Goal: Task Accomplishment & Management: Complete application form

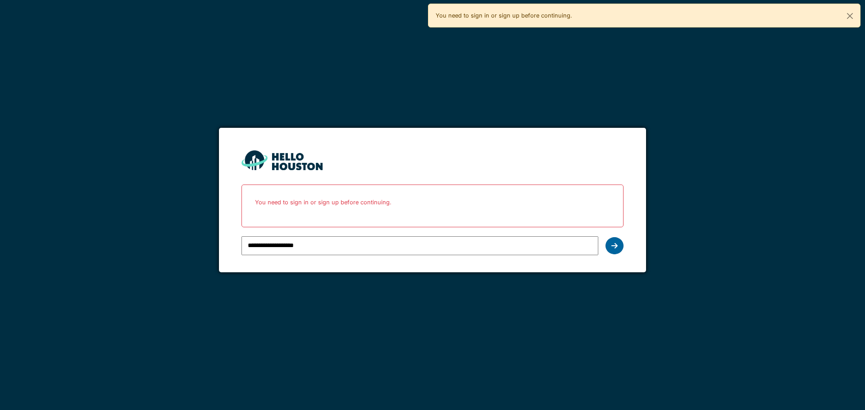
click at [612, 250] on div at bounding box center [614, 245] width 18 height 17
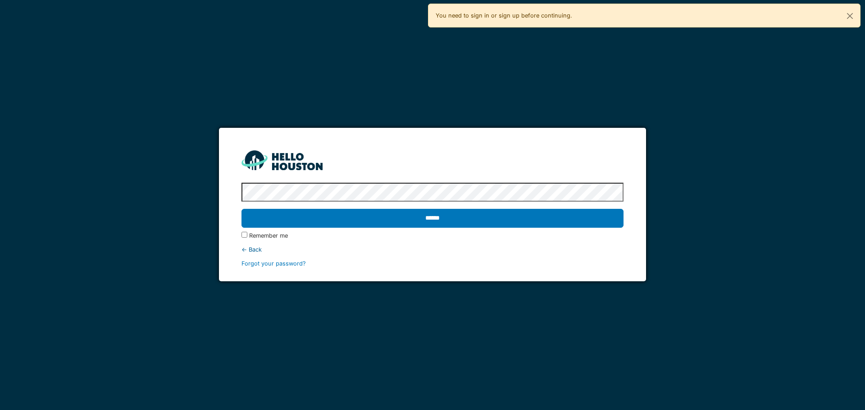
click at [258, 237] on label "Remember me" at bounding box center [268, 235] width 39 height 9
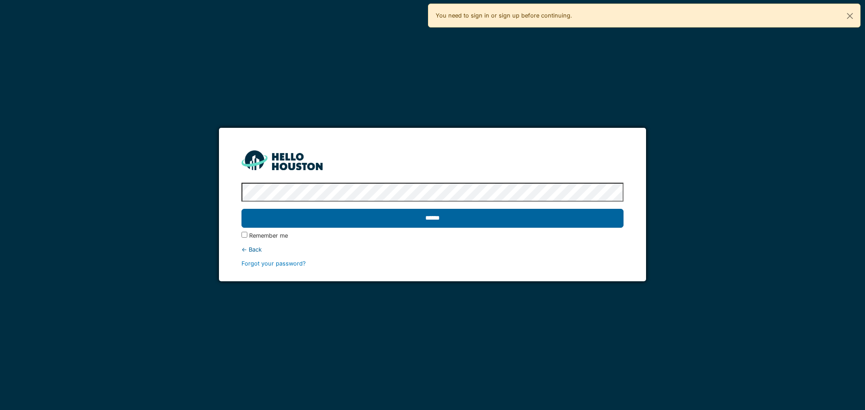
click at [326, 223] on input "******" at bounding box center [431, 218] width 381 height 19
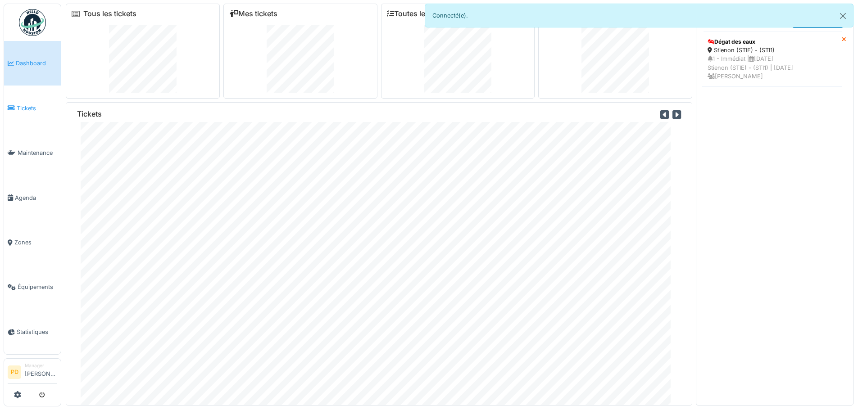
click at [27, 105] on span "Tickets" at bounding box center [37, 108] width 41 height 9
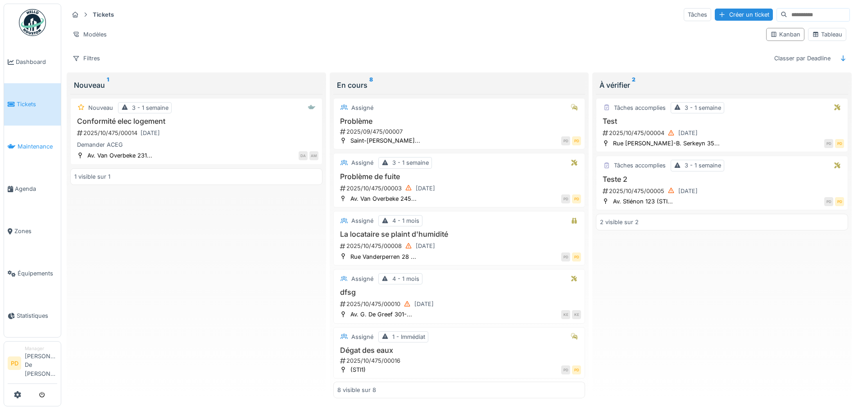
click at [29, 148] on span "Maintenance" at bounding box center [38, 146] width 40 height 9
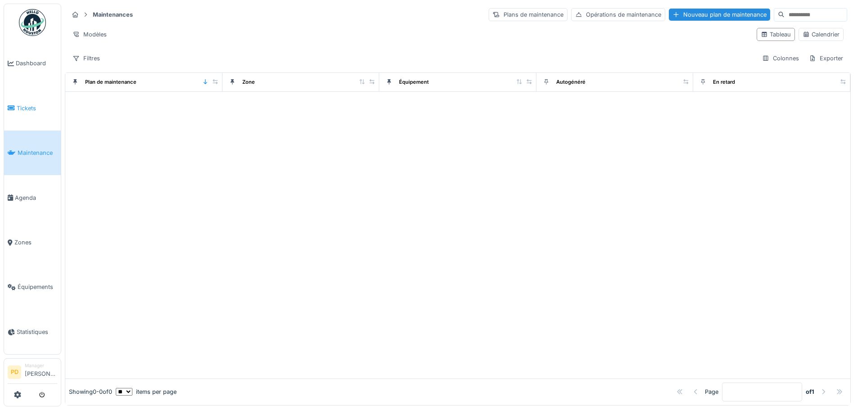
click at [25, 108] on span "Tickets" at bounding box center [37, 108] width 41 height 9
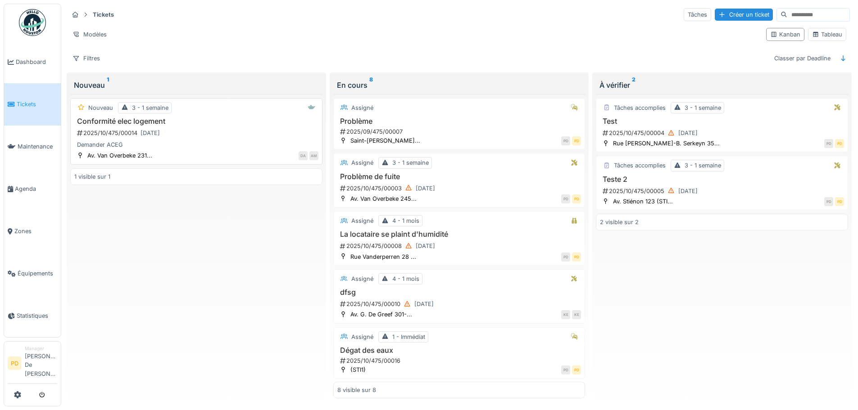
click at [196, 129] on div "2025/10/475/00014 10/10/2025" at bounding box center [197, 132] width 242 height 11
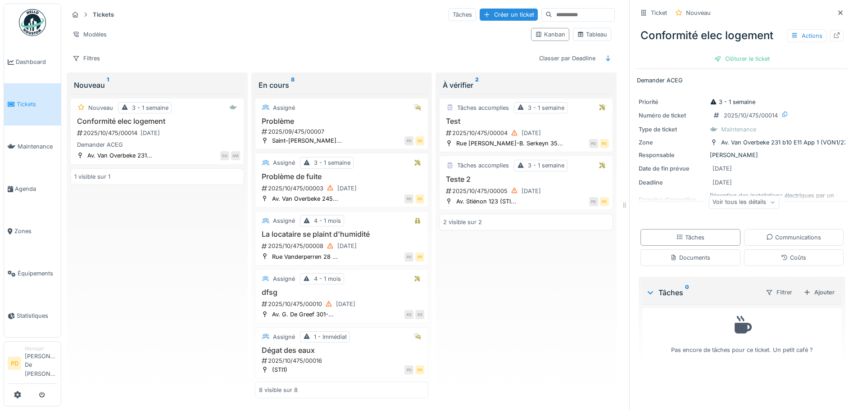
click at [731, 206] on div "Voir tous les détails" at bounding box center [743, 202] width 71 height 13
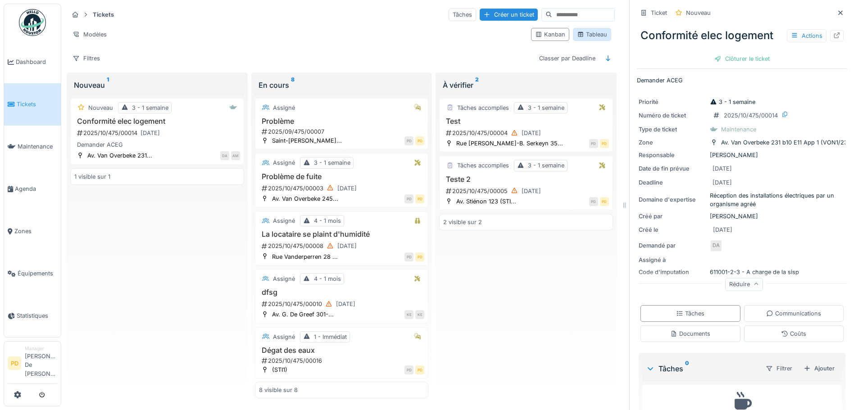
click at [588, 36] on div "Tableau" at bounding box center [592, 34] width 30 height 9
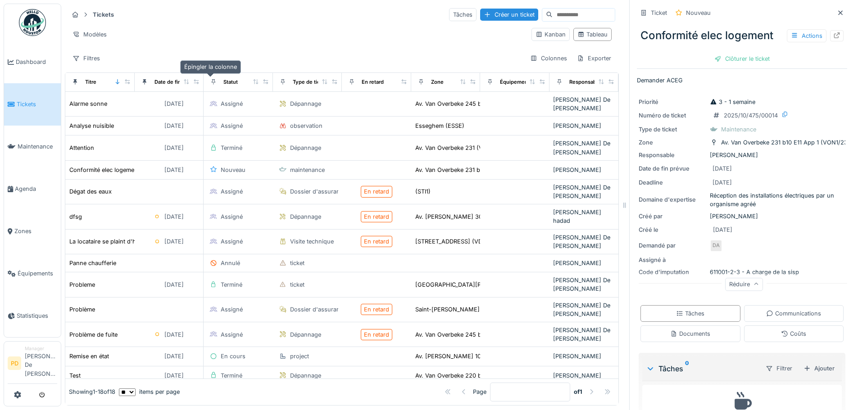
click at [212, 82] on icon at bounding box center [214, 81] width 4 height 5
click at [212, 81] on icon at bounding box center [214, 81] width 4 height 5
click at [253, 81] on icon at bounding box center [256, 81] width 6 height 5
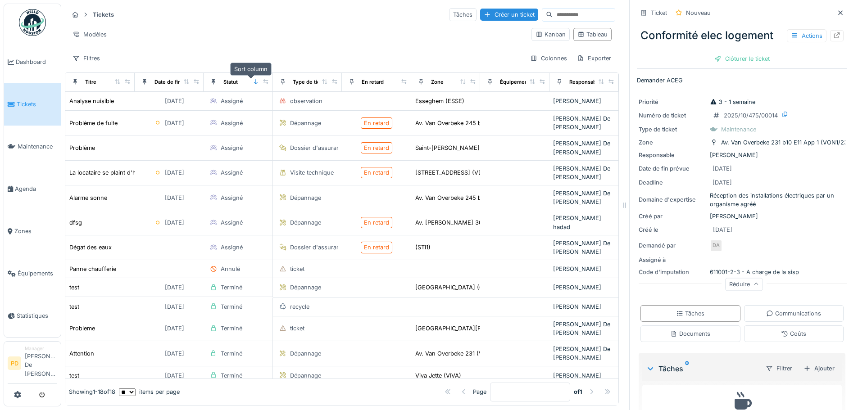
click at [253, 81] on icon at bounding box center [256, 81] width 6 height 5
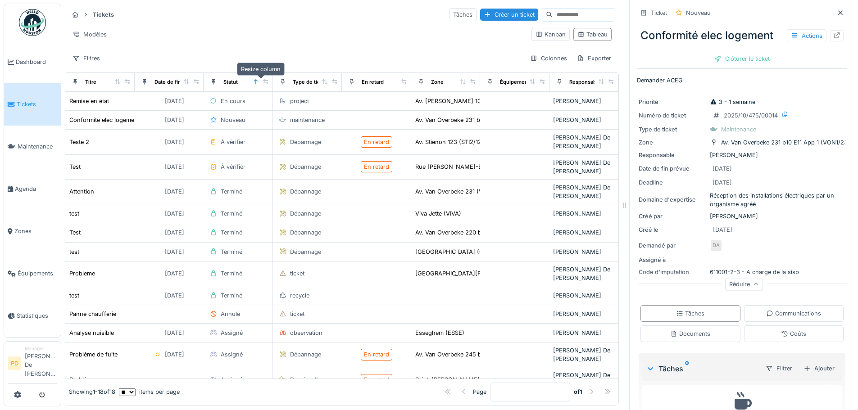
click at [263, 81] on icon at bounding box center [266, 81] width 6 height 5
click at [233, 82] on div "Statut" at bounding box center [230, 82] width 14 height 8
click at [253, 83] on icon at bounding box center [256, 81] width 6 height 5
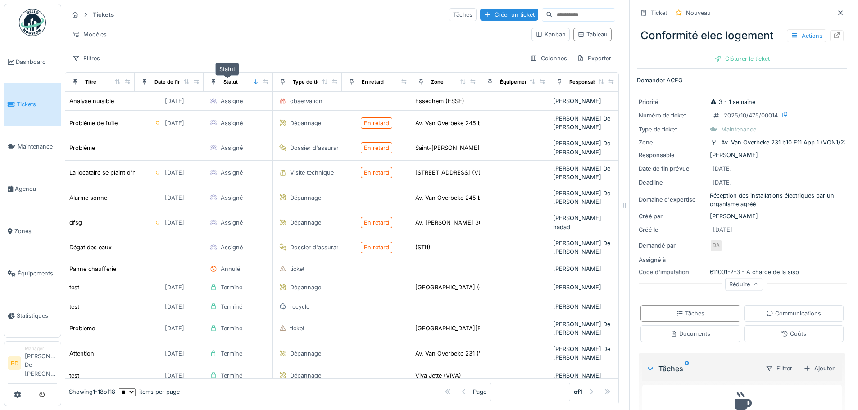
click at [226, 82] on div "Statut" at bounding box center [230, 82] width 14 height 8
click at [92, 29] on div "Modèles" at bounding box center [89, 34] width 42 height 13
click at [98, 51] on div "Nouvelle vue" at bounding box center [108, 52] width 75 height 14
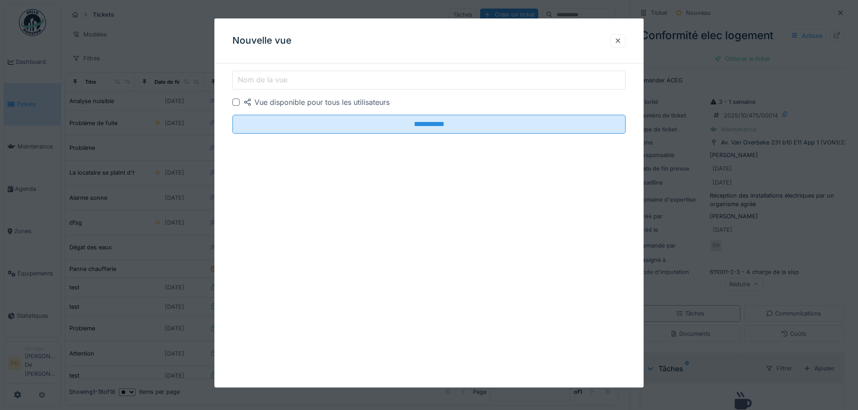
click at [263, 82] on label "Nom de la vue" at bounding box center [262, 79] width 53 height 11
click at [263, 82] on input "Nom de la vue" at bounding box center [428, 80] width 393 height 19
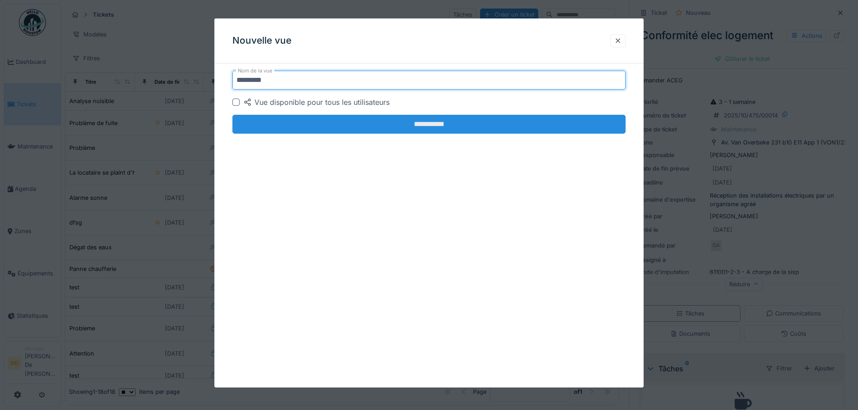
type input "*********"
click at [427, 125] on input "**********" at bounding box center [428, 124] width 393 height 19
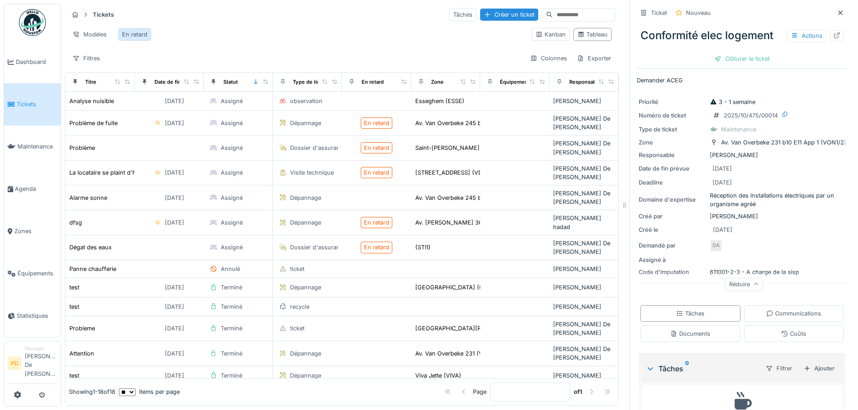
click at [130, 33] on div "En retard" at bounding box center [134, 34] width 25 height 9
click at [92, 33] on div "Modèles" at bounding box center [89, 34] width 42 height 13
click at [98, 68] on div "Remplacer le modèle" at bounding box center [108, 68] width 75 height 14
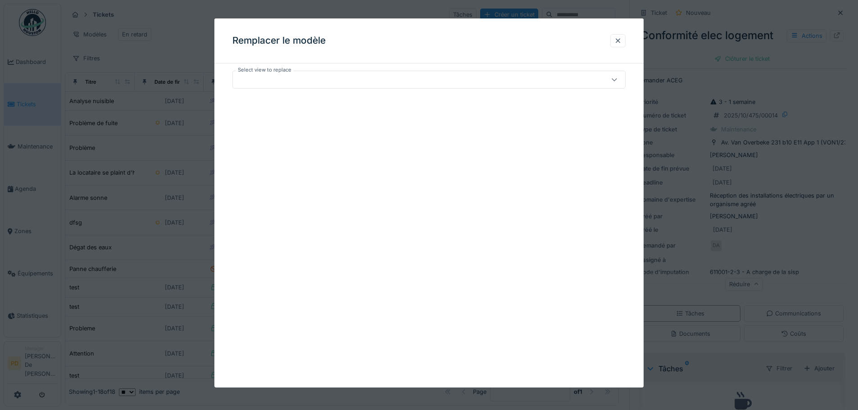
click at [249, 75] on div at bounding box center [405, 80] width 339 height 10
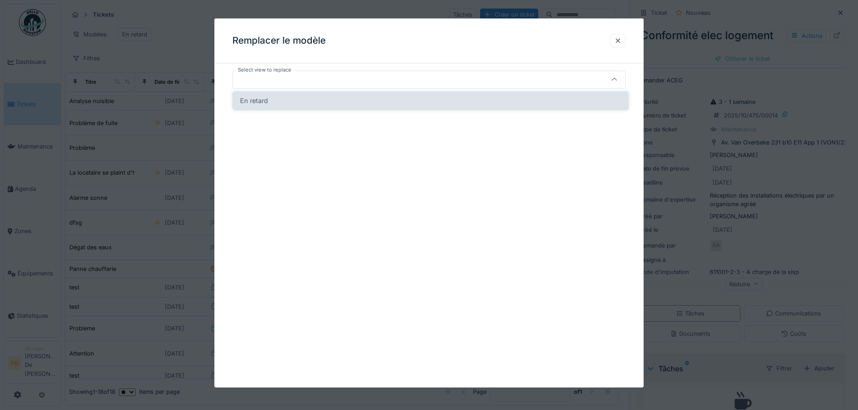
click at [254, 99] on span "En retard" at bounding box center [254, 101] width 28 height 10
type input "*****"
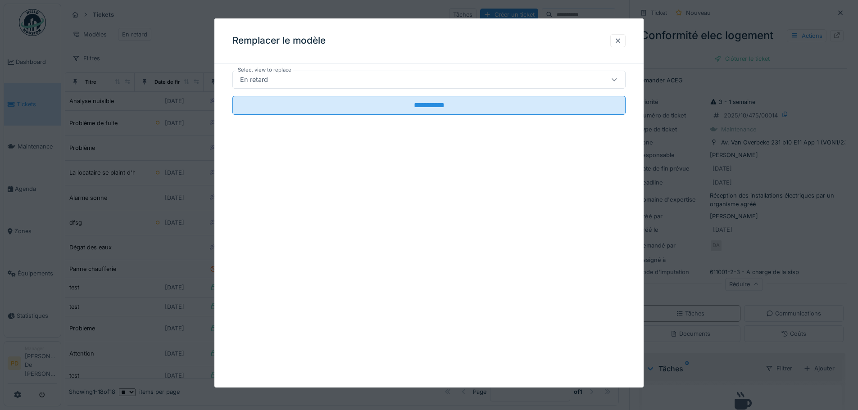
click at [622, 41] on div at bounding box center [617, 40] width 7 height 9
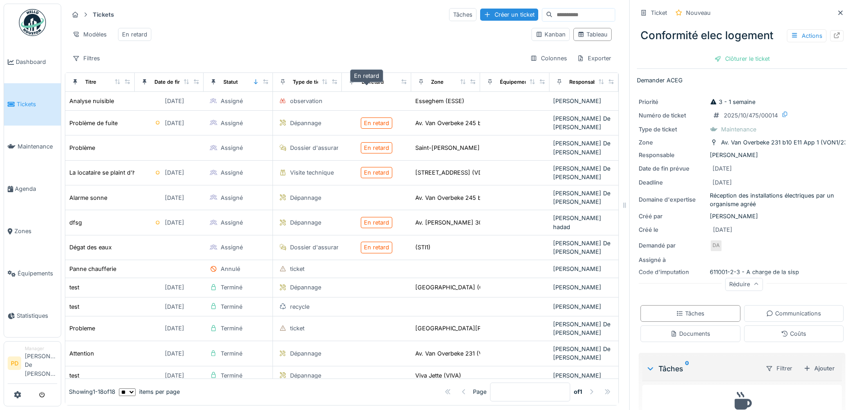
click at [370, 86] on div "En retard" at bounding box center [373, 82] width 22 height 8
click at [401, 84] on icon at bounding box center [404, 81] width 6 height 5
click at [362, 86] on div "En retard" at bounding box center [373, 82] width 22 height 8
click at [537, 63] on div "Colonnes" at bounding box center [548, 58] width 45 height 13
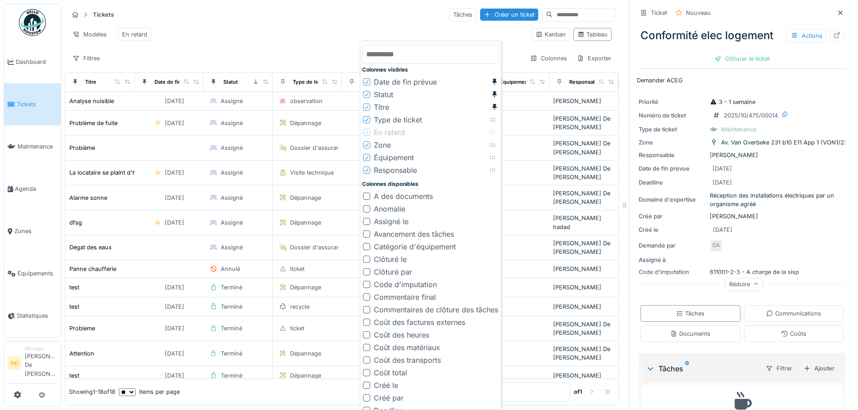
click at [493, 135] on icon at bounding box center [492, 133] width 7 height 6
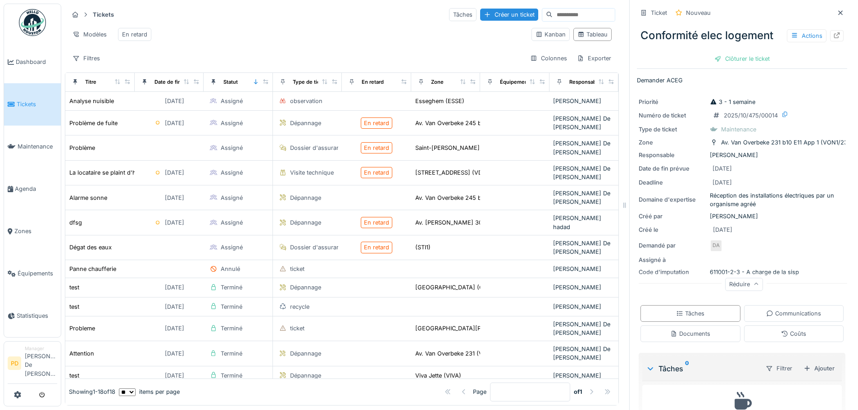
click at [389, 28] on div "Modèles En retard" at bounding box center [296, 34] width 456 height 20
click at [363, 86] on div "En retard" at bounding box center [373, 82] width 22 height 8
click at [350, 85] on icon at bounding box center [352, 81] width 4 height 5
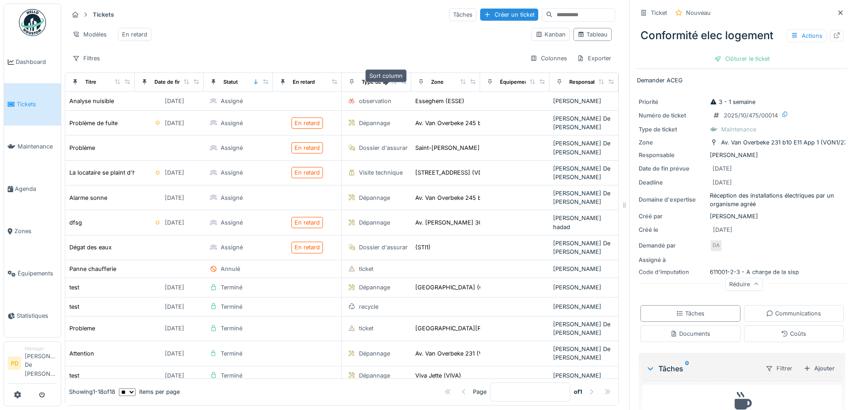
click at [391, 84] on icon at bounding box center [393, 81] width 5 height 5
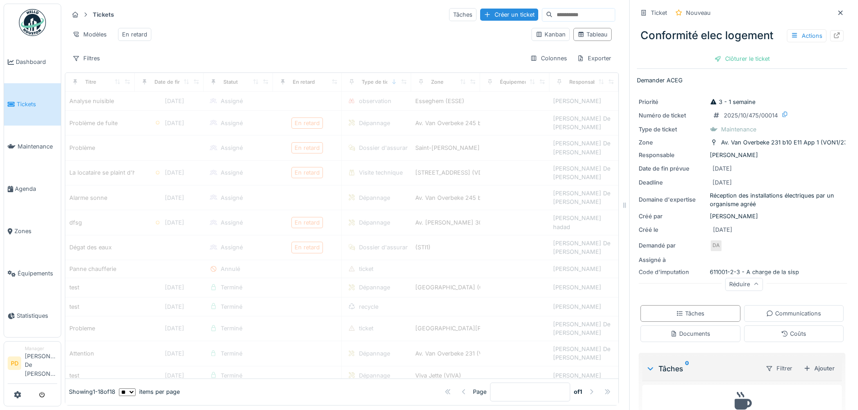
click at [324, 88] on div "En retard" at bounding box center [308, 82] width 62 height 11
click at [304, 86] on div "En retard" at bounding box center [304, 82] width 22 height 8
click at [331, 84] on icon at bounding box center [334, 81] width 6 height 5
click at [309, 86] on div "En retard" at bounding box center [304, 82] width 22 height 8
click at [330, 53] on div "Tickets Tâches Créer un ticket Modèles En retard Kanban Tableau Filtres Colonne…" at bounding box center [342, 36] width 554 height 65
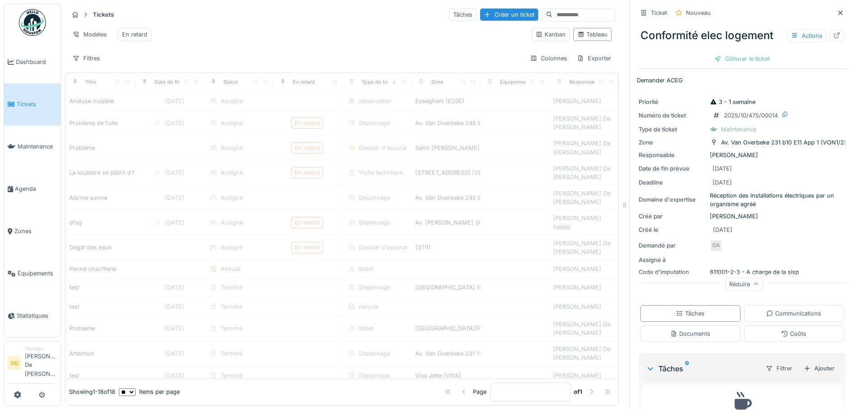
click at [330, 53] on div "Tickets Tâches Créer un ticket Modèles En retard Kanban Tableau Filtres Colonne…" at bounding box center [342, 36] width 554 height 65
click at [547, 65] on div "Colonnes" at bounding box center [548, 58] width 45 height 13
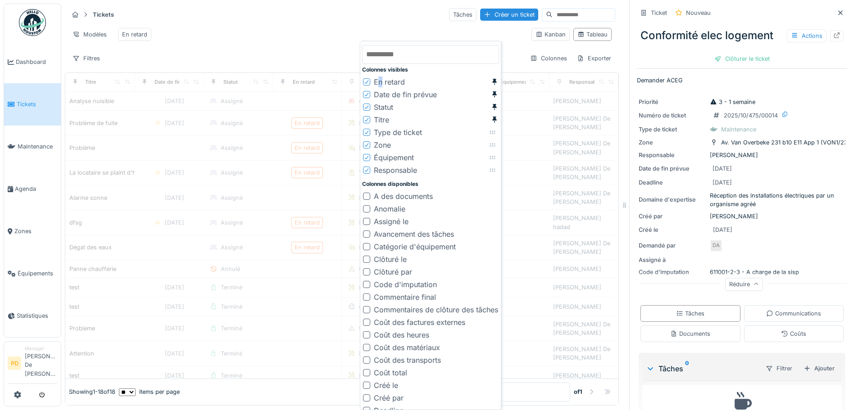
click at [380, 82] on div "En retard" at bounding box center [389, 82] width 31 height 11
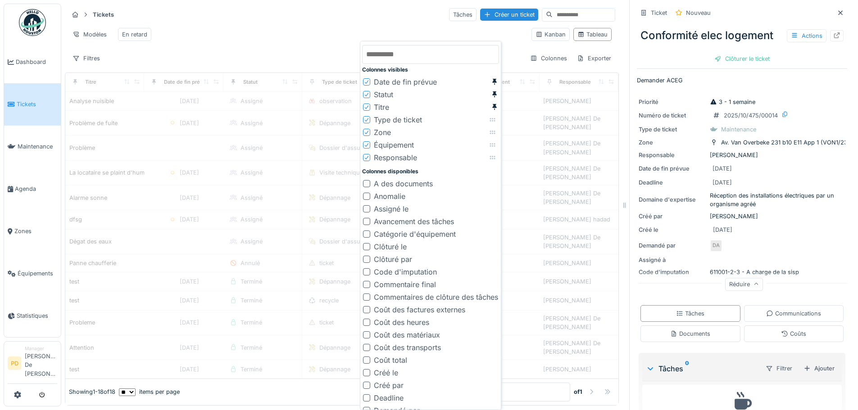
click at [380, 80] on div "Date de fin prévue" at bounding box center [405, 82] width 63 height 11
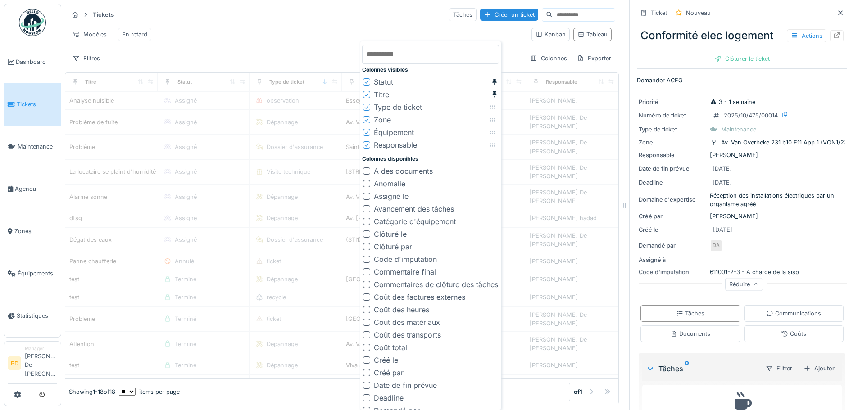
click at [321, 63] on div "Filtres Colonnes Exporter" at bounding box center [341, 58] width 547 height 13
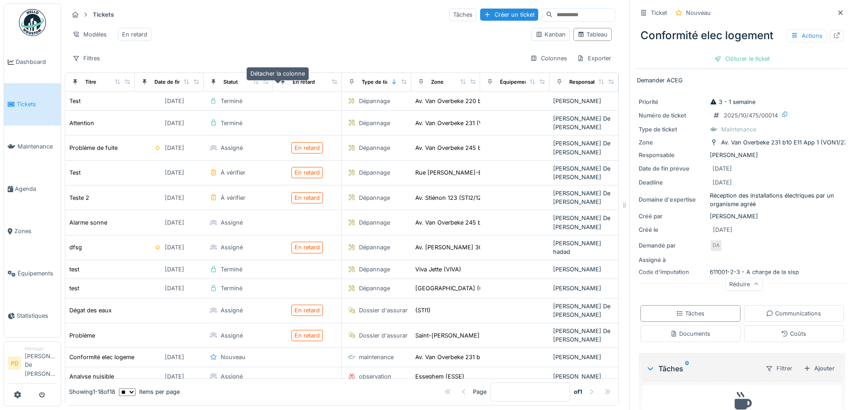
click at [280, 84] on icon at bounding box center [283, 81] width 6 height 5
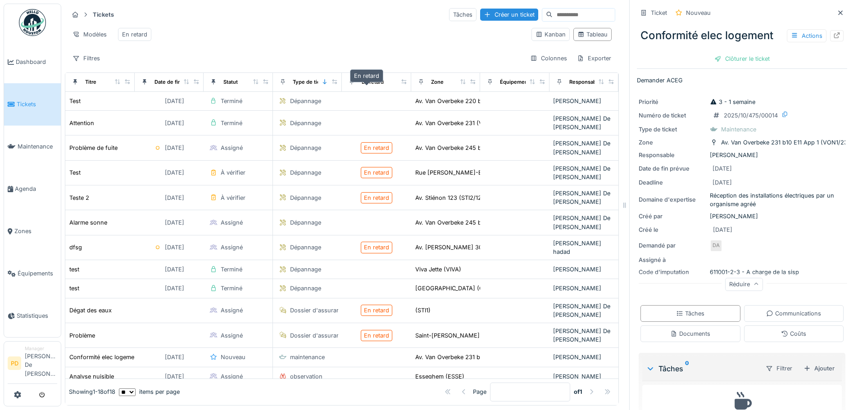
click at [364, 86] on div "En retard" at bounding box center [373, 82] width 22 height 8
click at [84, 65] on div "Filtres" at bounding box center [86, 58] width 36 height 13
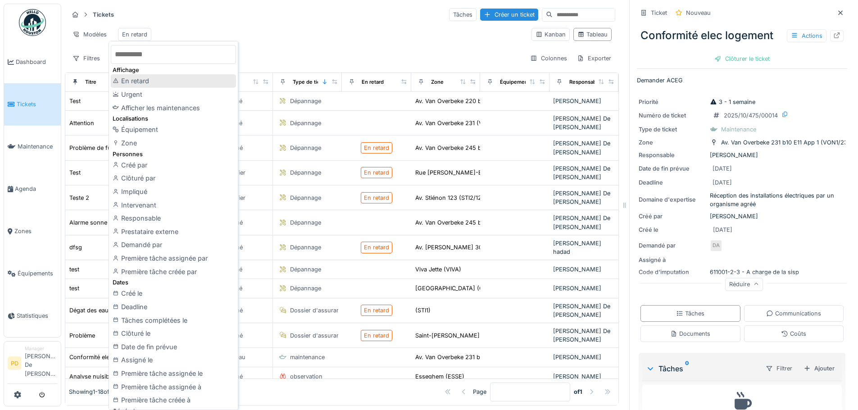
click at [139, 79] on div "En retard" at bounding box center [173, 81] width 125 height 14
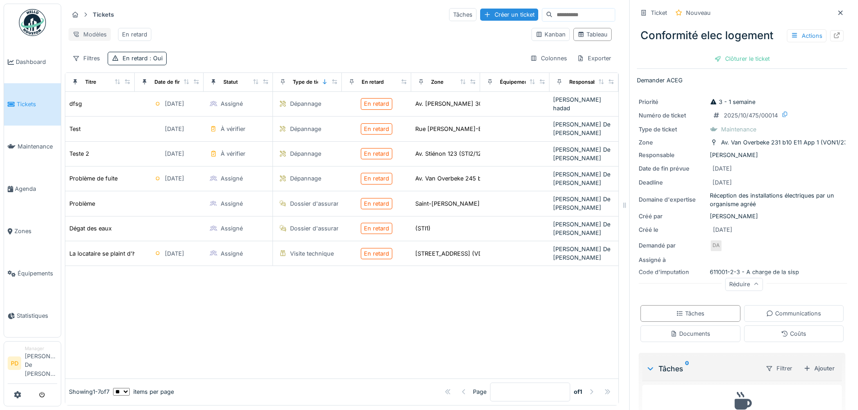
click at [90, 35] on div "Modèles" at bounding box center [89, 34] width 42 height 13
click at [96, 65] on div "Remplacer le modèle" at bounding box center [108, 68] width 75 height 14
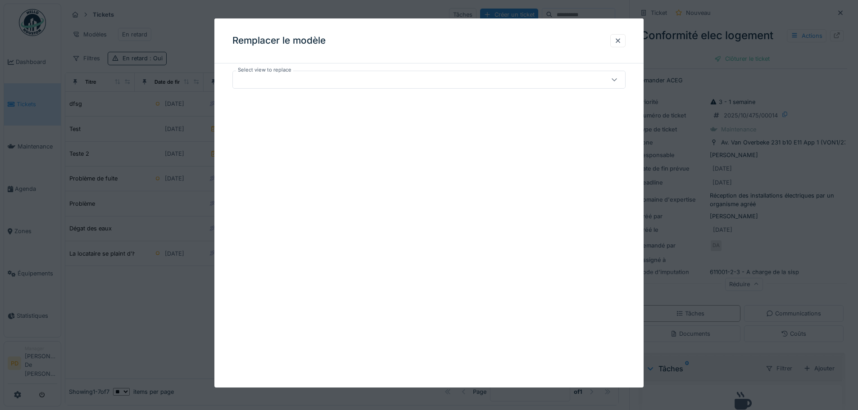
click at [304, 76] on div at bounding box center [405, 80] width 339 height 10
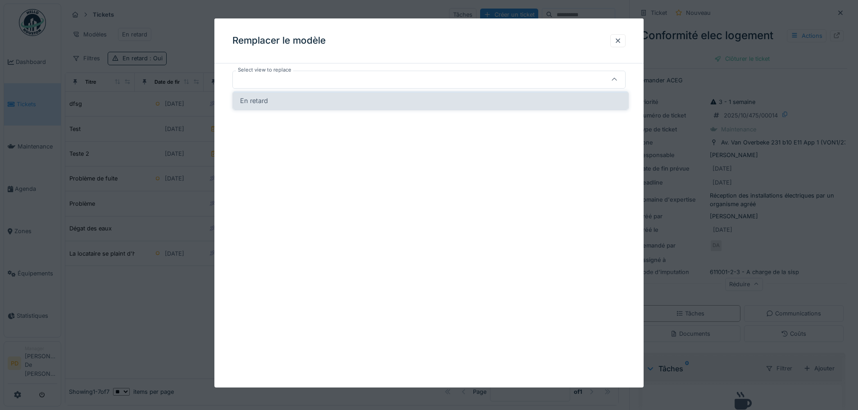
click at [289, 97] on div "En retard" at bounding box center [430, 101] width 381 height 10
type input "*****"
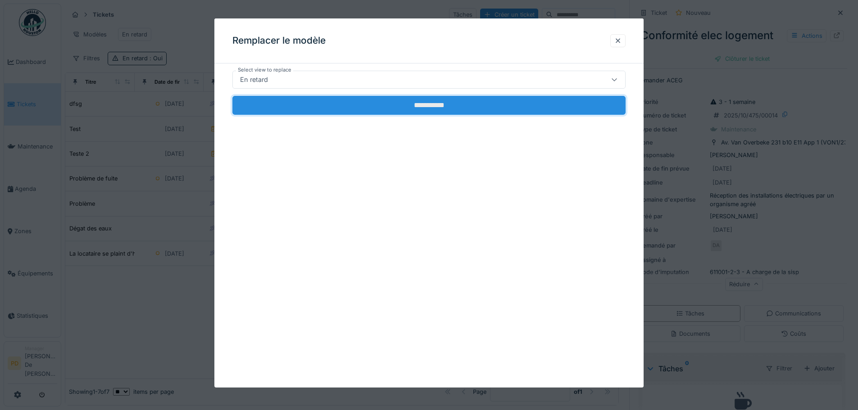
click at [356, 105] on input "**********" at bounding box center [428, 105] width 393 height 19
click at [427, 105] on input "**********" at bounding box center [428, 105] width 393 height 19
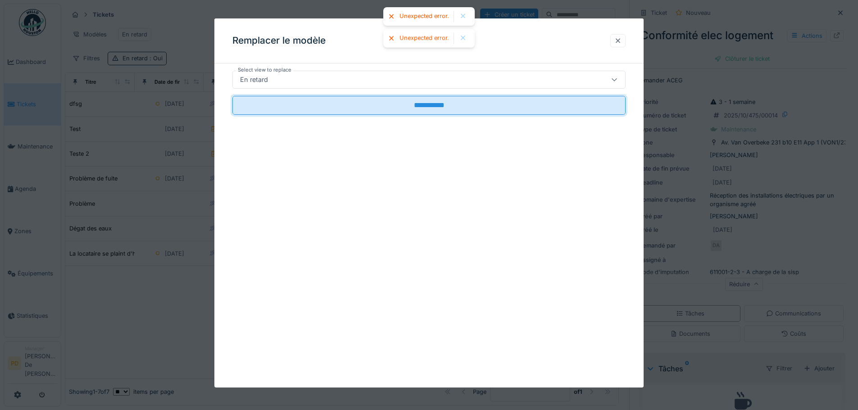
click at [617, 38] on div at bounding box center [617, 40] width 15 height 13
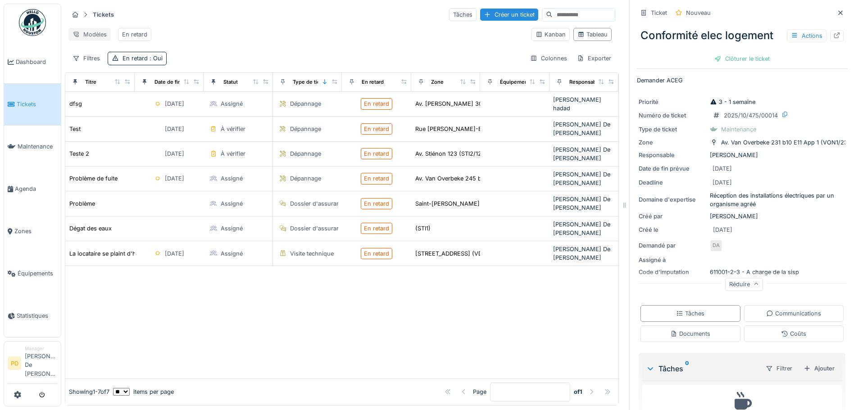
click at [87, 38] on div "Modèles" at bounding box center [89, 34] width 42 height 13
click at [92, 37] on div "Modèles" at bounding box center [89, 34] width 42 height 13
click at [136, 36] on div "En retard" at bounding box center [134, 34] width 25 height 9
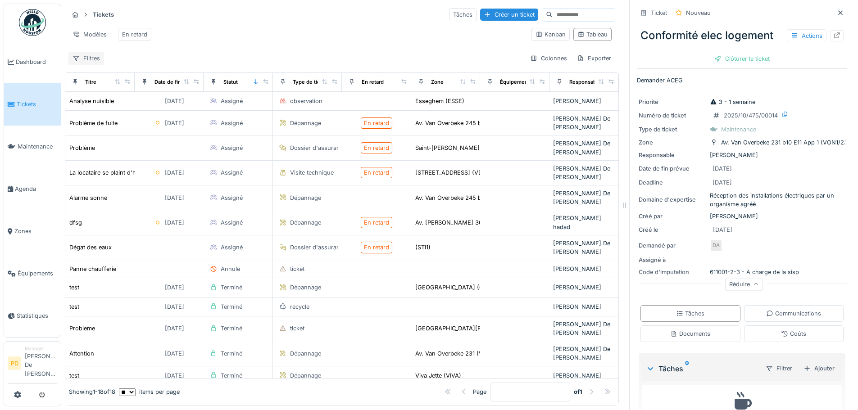
click at [83, 65] on div "Filtres" at bounding box center [86, 58] width 36 height 13
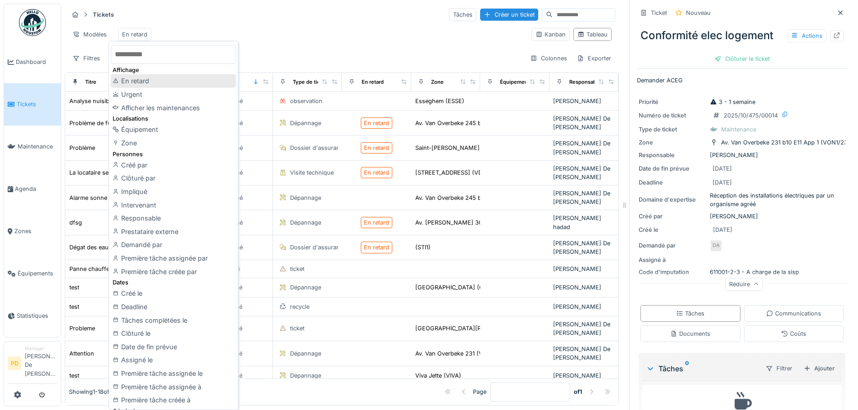
click at [127, 82] on div "En retard" at bounding box center [173, 81] width 125 height 14
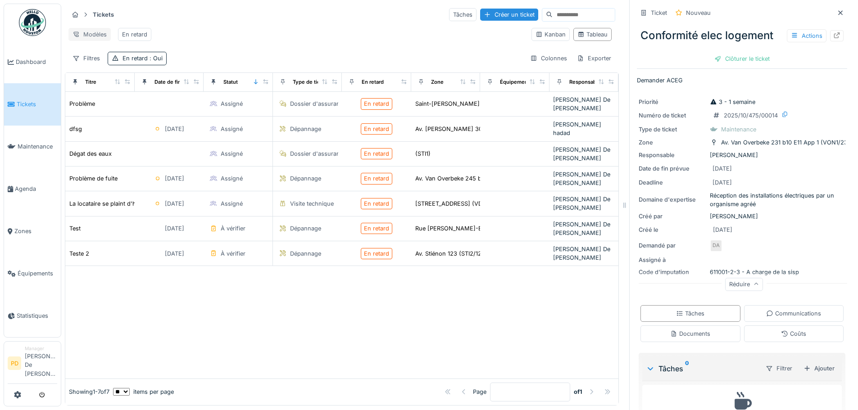
click at [93, 35] on div "Modèles" at bounding box center [89, 34] width 42 height 13
click at [95, 65] on div "Remplacer le modèle" at bounding box center [108, 68] width 75 height 14
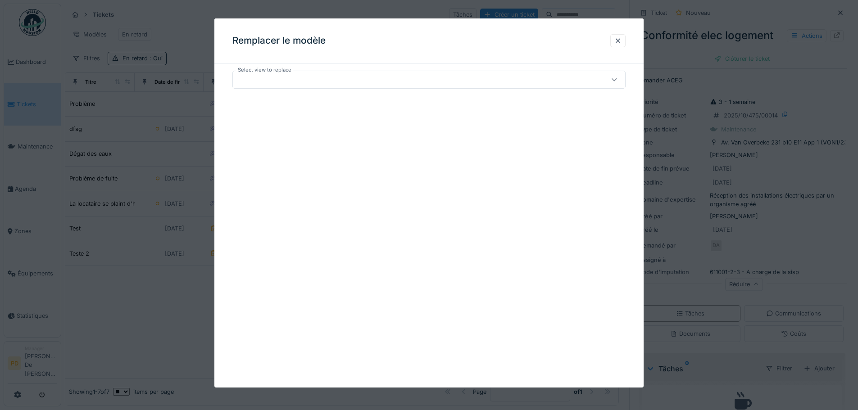
click at [304, 79] on div at bounding box center [405, 80] width 339 height 10
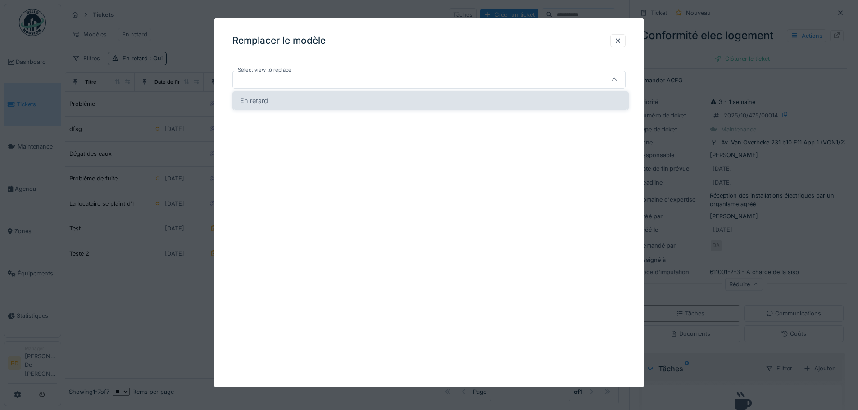
click at [282, 105] on div "En retard" at bounding box center [430, 101] width 381 height 10
type input "*****"
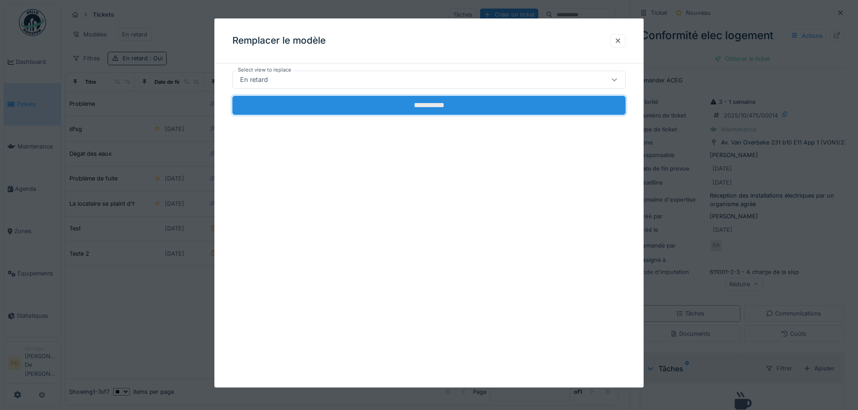
click at [427, 109] on input "**********" at bounding box center [428, 105] width 393 height 19
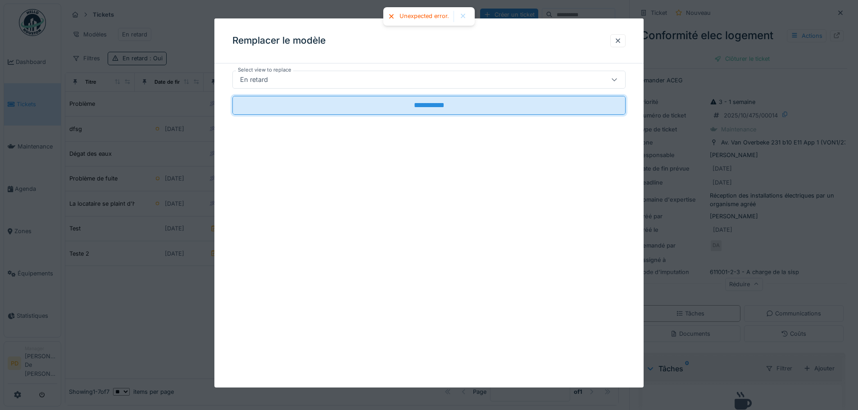
click at [459, 16] on div at bounding box center [462, 17] width 7 height 8
click at [622, 41] on div at bounding box center [617, 40] width 7 height 9
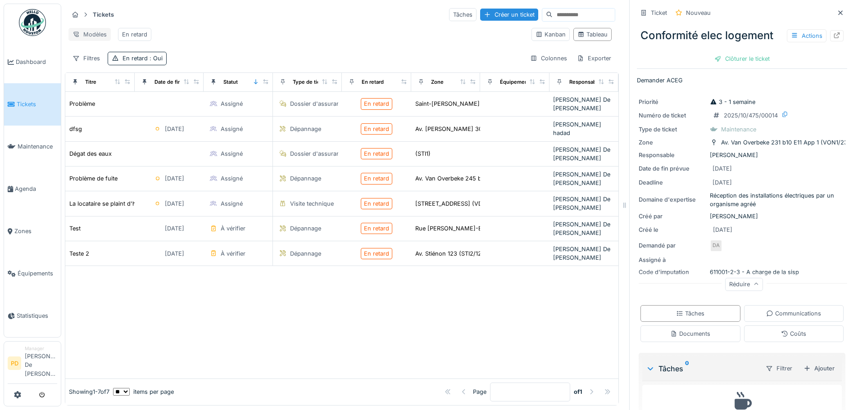
click at [87, 34] on div "Modèles" at bounding box center [89, 34] width 42 height 13
click at [95, 82] on div "Supprimer le modèle" at bounding box center [108, 82] width 75 height 14
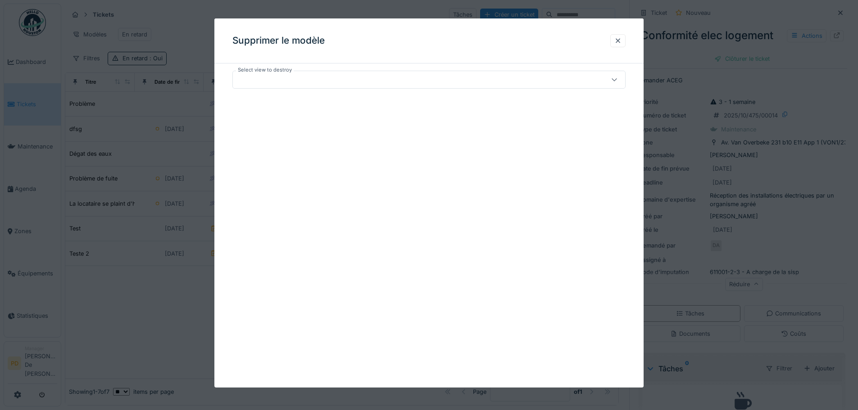
click at [263, 75] on div at bounding box center [405, 80] width 339 height 10
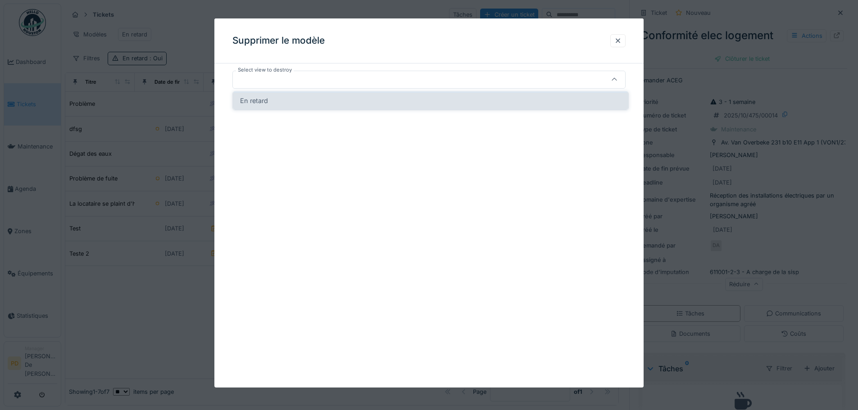
click at [266, 99] on span "En retard" at bounding box center [254, 101] width 28 height 10
type input "*****"
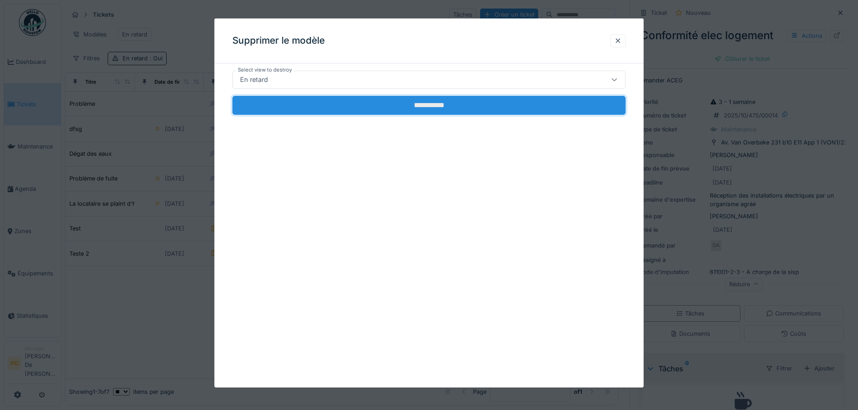
click at [382, 114] on input "**********" at bounding box center [428, 105] width 393 height 19
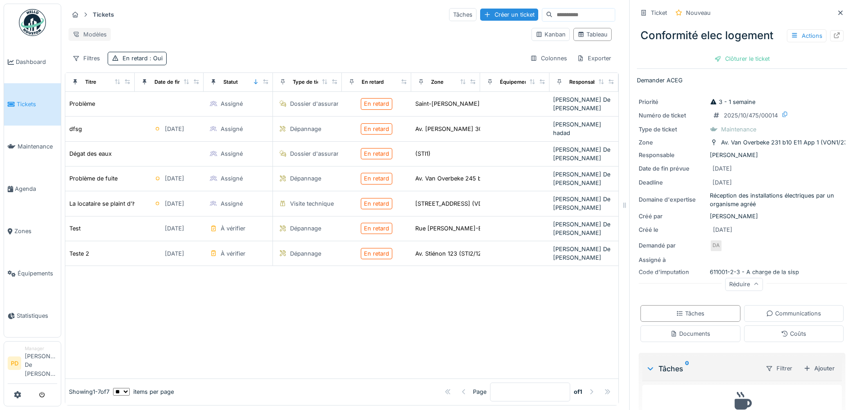
click at [91, 32] on div "Modèles" at bounding box center [89, 34] width 42 height 13
click at [102, 48] on div "Nouvelle vue" at bounding box center [108, 52] width 75 height 14
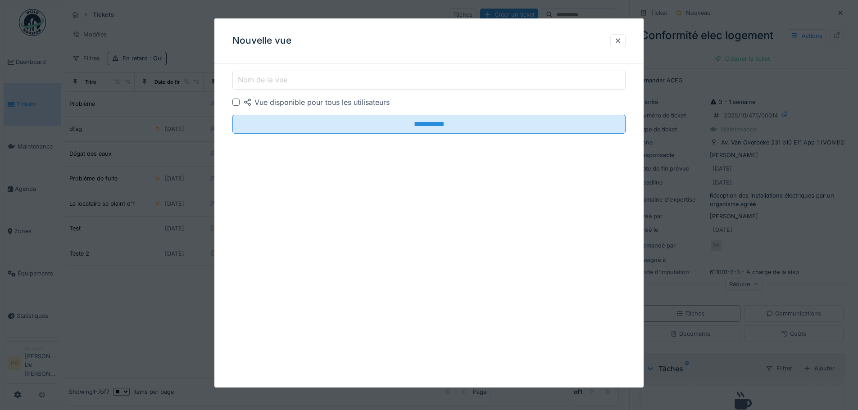
click at [268, 80] on label "Nom de la vue" at bounding box center [262, 79] width 53 height 11
click at [268, 80] on input "Nom de la vue" at bounding box center [428, 80] width 393 height 19
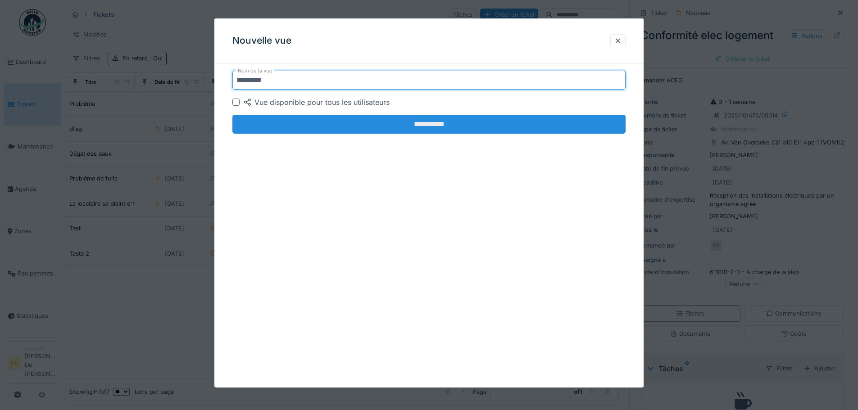
type input "*********"
click at [419, 127] on input "**********" at bounding box center [428, 124] width 393 height 19
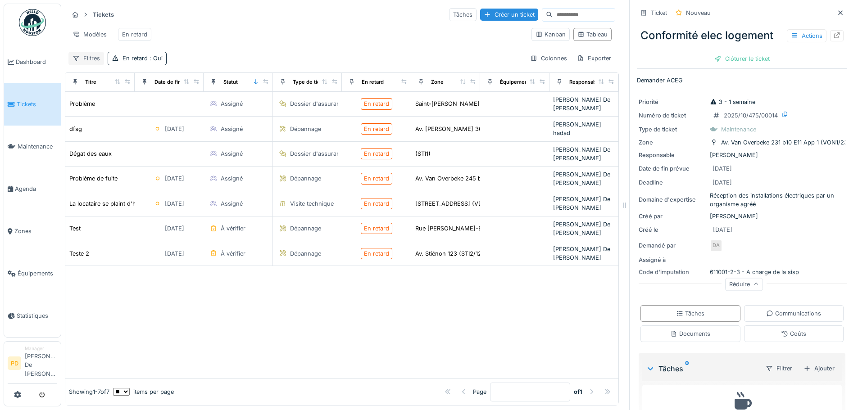
click at [86, 65] on div "Filtres" at bounding box center [86, 58] width 36 height 13
click at [350, 19] on div "Tickets Tâches Créer un ticket" at bounding box center [341, 14] width 547 height 15
click at [535, 62] on div "Colonnes" at bounding box center [548, 58] width 45 height 13
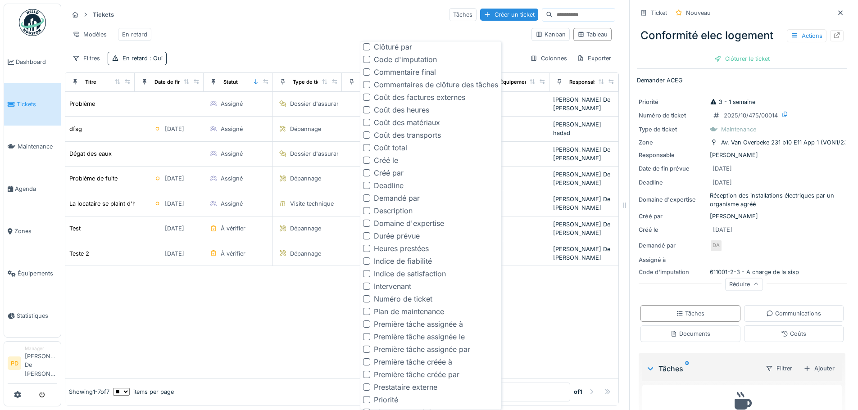
scroll to position [261, 0]
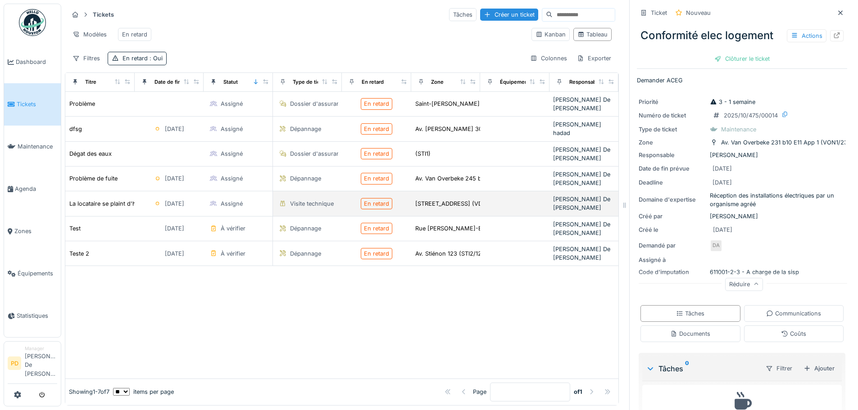
click at [294, 200] on div "Visite technique" at bounding box center [312, 204] width 44 height 9
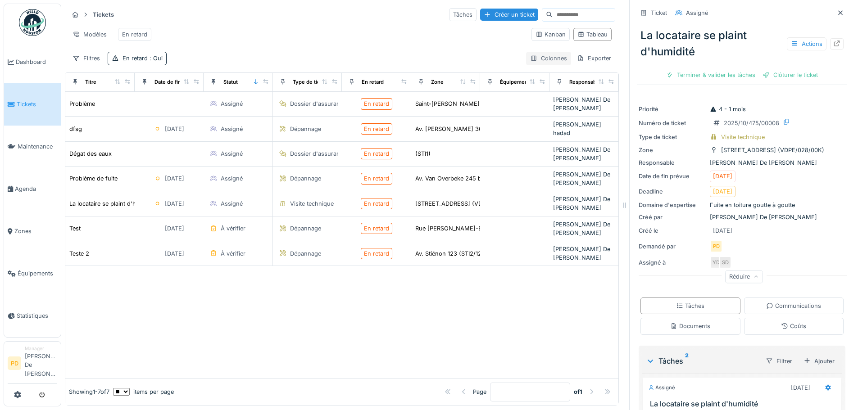
click at [535, 65] on div "Colonnes" at bounding box center [548, 58] width 45 height 13
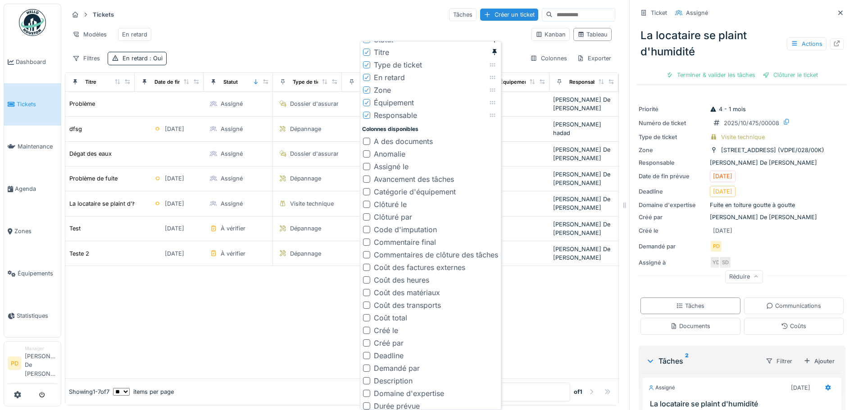
scroll to position [54, 0]
click at [382, 168] on div "Assigné le" at bounding box center [391, 167] width 35 height 11
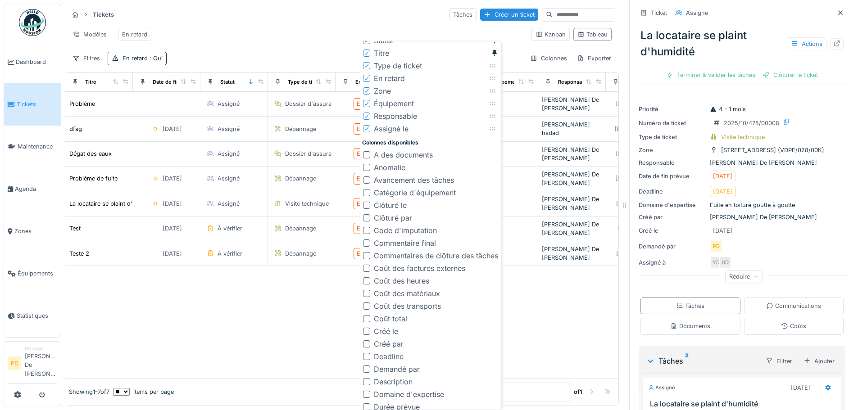
click at [337, 309] on div at bounding box center [341, 322] width 553 height 112
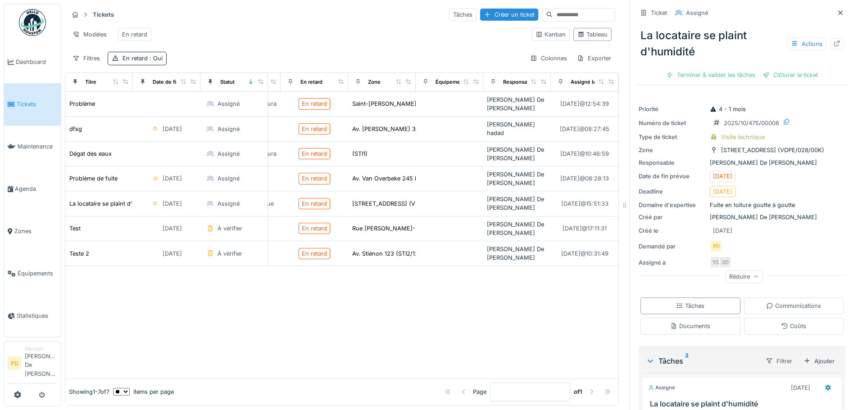
scroll to position [0, 75]
click at [537, 65] on div "Colonnes" at bounding box center [548, 58] width 45 height 13
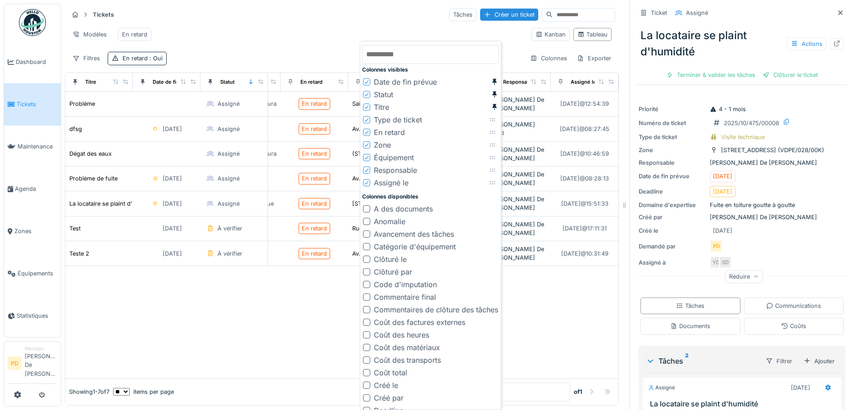
click at [370, 185] on div "Assigné le" at bounding box center [385, 182] width 45 height 11
click at [366, 184] on icon at bounding box center [367, 183] width 4 height 4
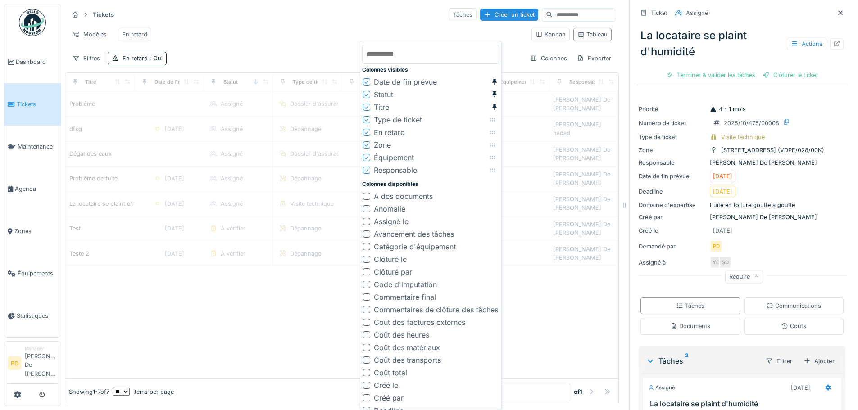
scroll to position [0, 8]
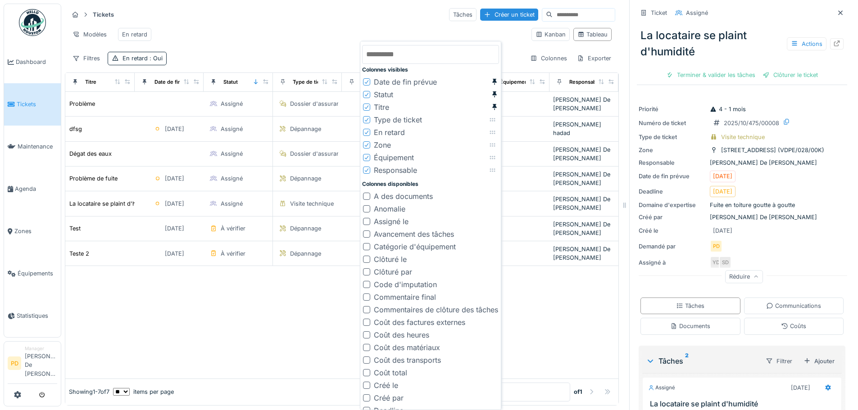
click at [276, 266] on div at bounding box center [341, 322] width 553 height 112
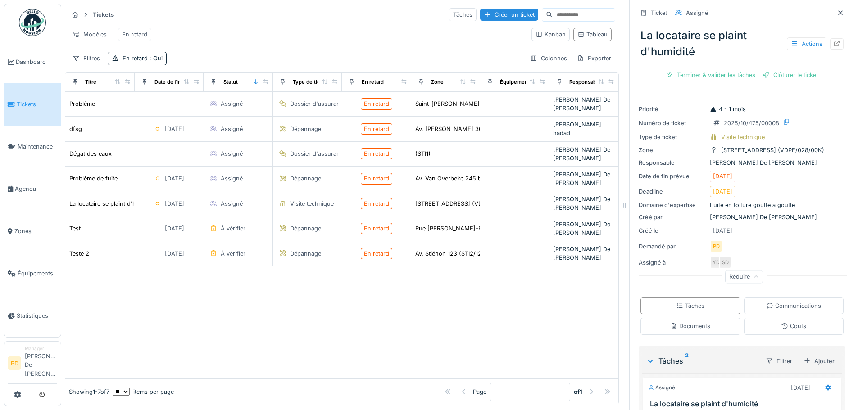
scroll to position [0, 0]
click at [540, 65] on div "Colonnes" at bounding box center [548, 58] width 45 height 13
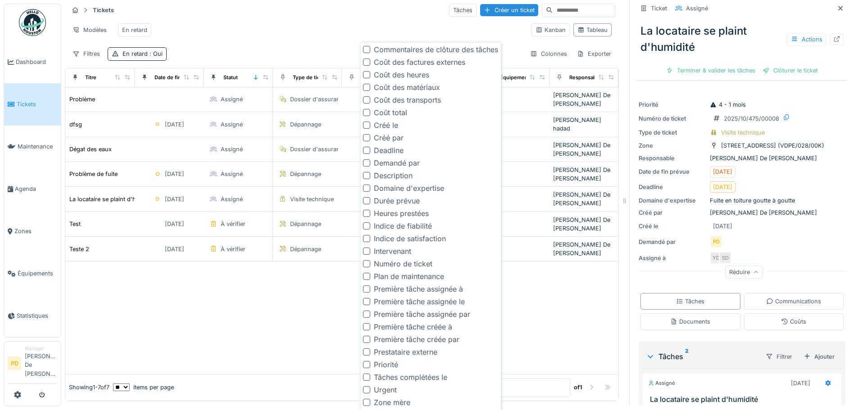
scroll to position [7, 0]
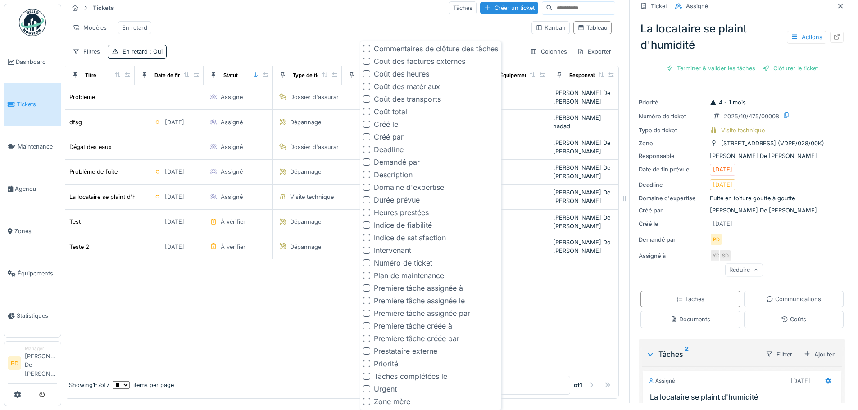
click at [381, 252] on div "Intervenant" at bounding box center [392, 250] width 37 height 11
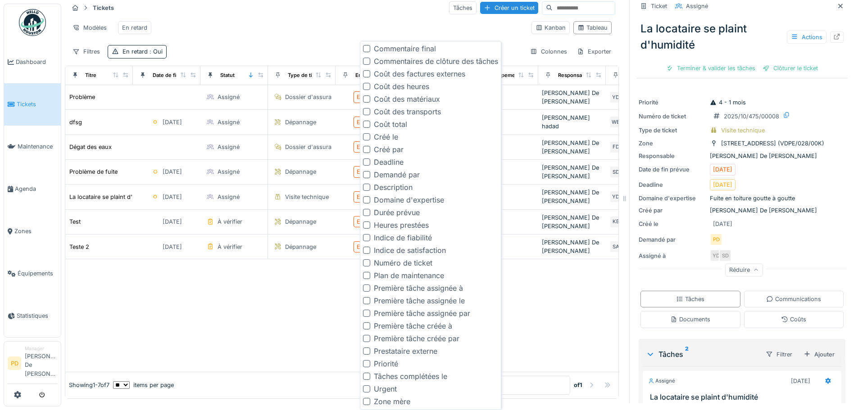
click at [555, 259] on div at bounding box center [341, 315] width 553 height 112
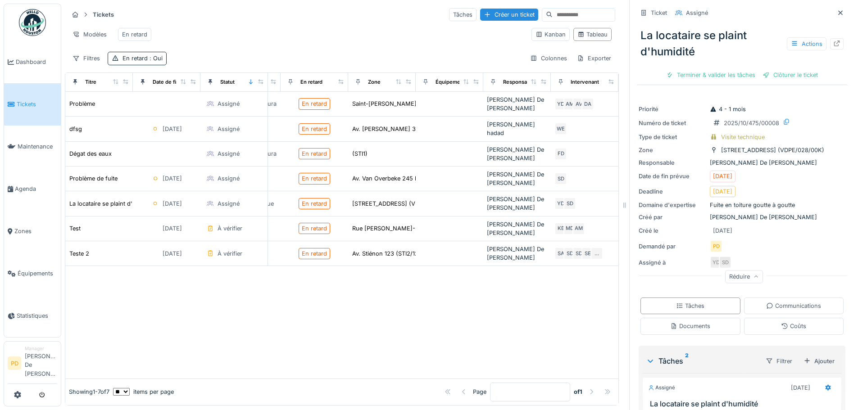
scroll to position [0, 75]
drag, startPoint x: 558, startPoint y: 83, endPoint x: 524, endPoint y: 84, distance: 34.3
click at [524, 84] on tr "Titre Date de fin prévue Statut Type de ticket En retard Zone Équipement Respon…" at bounding box center [314, 82] width 608 height 19
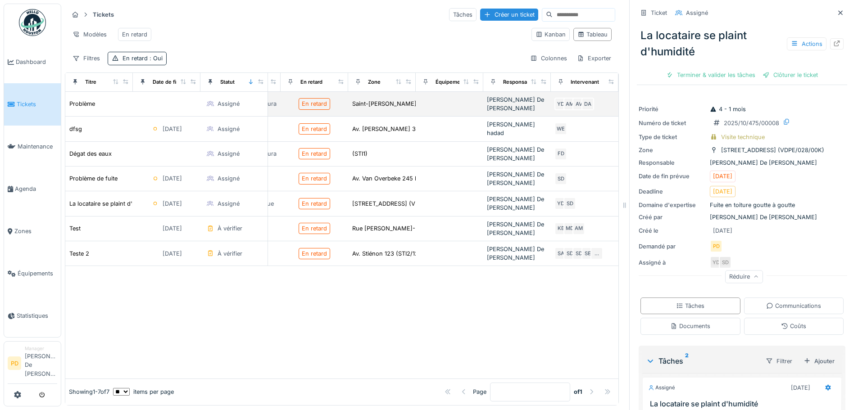
click at [428, 105] on td at bounding box center [450, 104] width 68 height 25
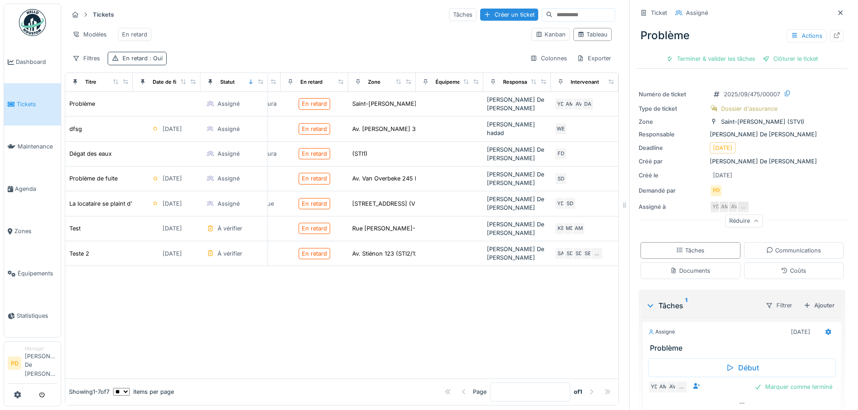
click at [130, 59] on div "En retard : Oui" at bounding box center [143, 58] width 40 height 9
click at [185, 83] on div "Supprimer" at bounding box center [190, 89] width 46 height 12
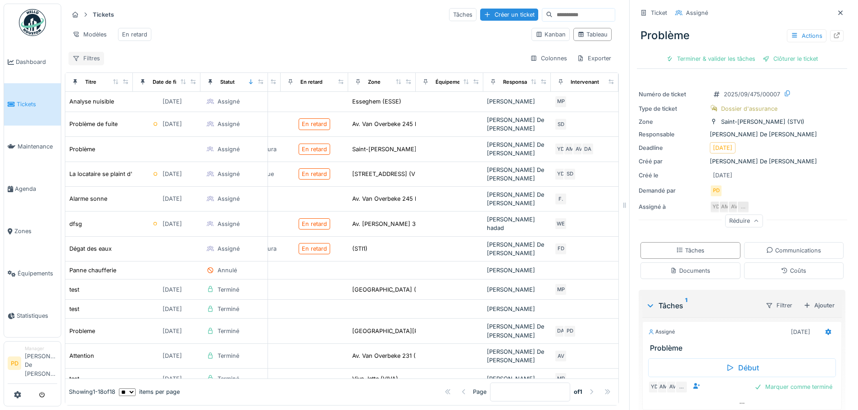
click at [91, 58] on div "Filtres" at bounding box center [86, 58] width 36 height 13
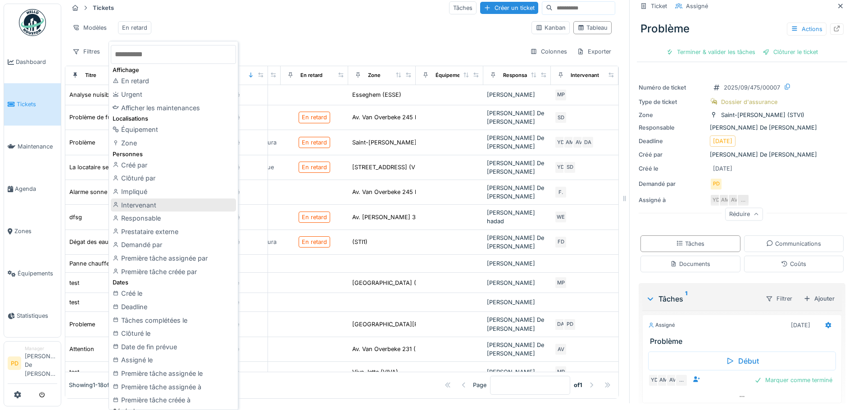
click at [141, 208] on div "Intervenant" at bounding box center [173, 206] width 125 height 14
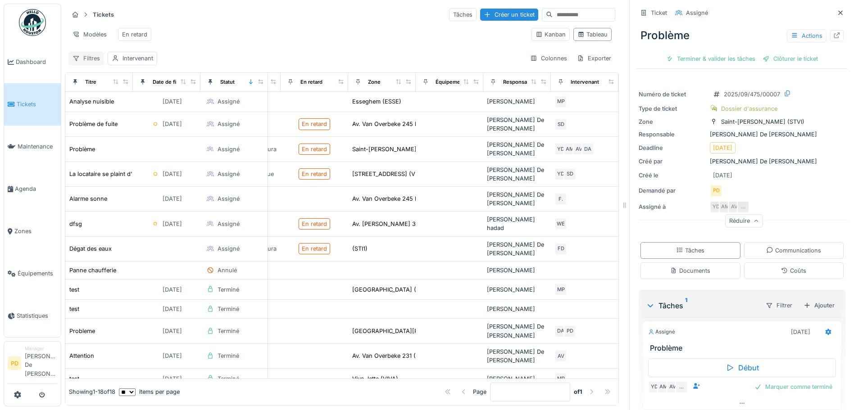
click at [90, 58] on div "Filtres" at bounding box center [86, 58] width 36 height 13
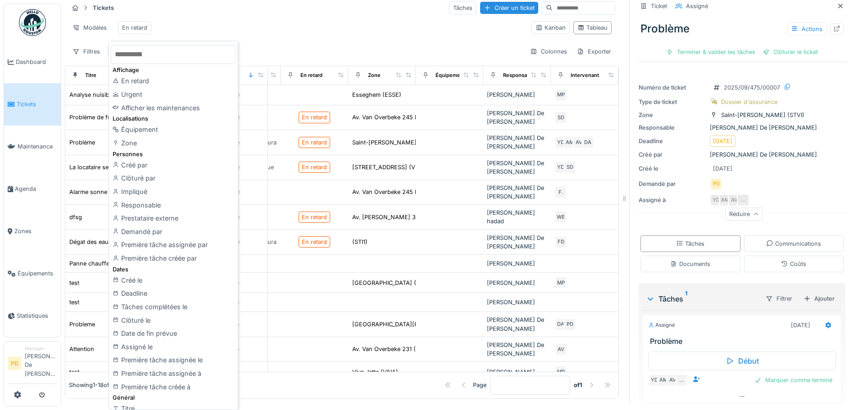
click at [89, 50] on div "Tickets Tâches Créer un ticket Modèles En retard Kanban Tableau Filtres Interve…" at bounding box center [342, 29] width 554 height 65
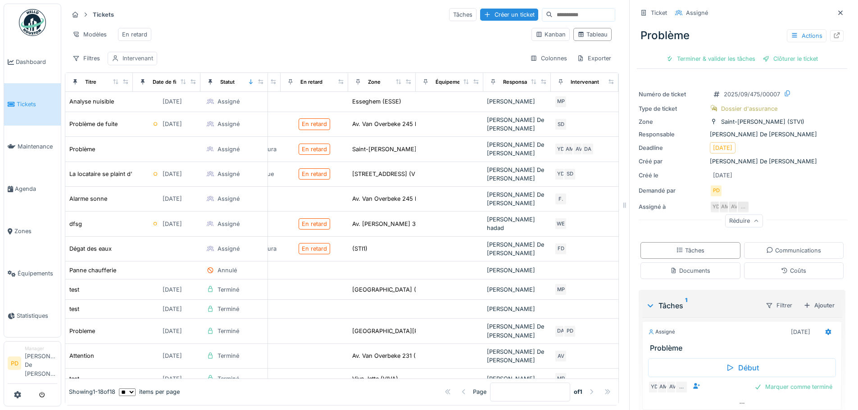
click at [129, 58] on div "Intervenant" at bounding box center [138, 58] width 31 height 9
click at [188, 83] on div "Supprimer" at bounding box center [198, 89] width 46 height 12
click at [90, 59] on div "Filtres" at bounding box center [86, 58] width 36 height 13
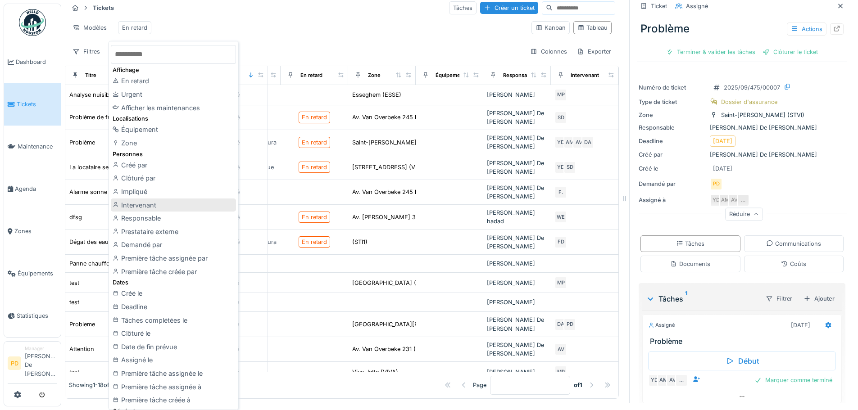
click at [134, 207] on div "Intervenant" at bounding box center [173, 206] width 125 height 14
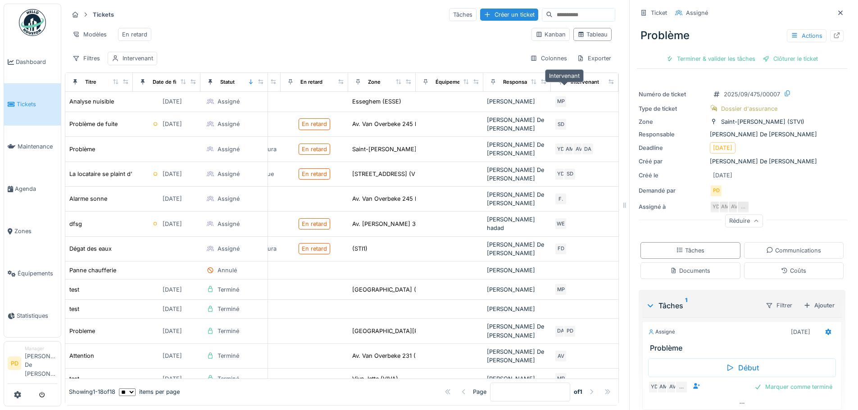
click at [571, 83] on div "Intervenant" at bounding box center [585, 82] width 28 height 8
click at [558, 81] on icon at bounding box center [561, 81] width 6 height 5
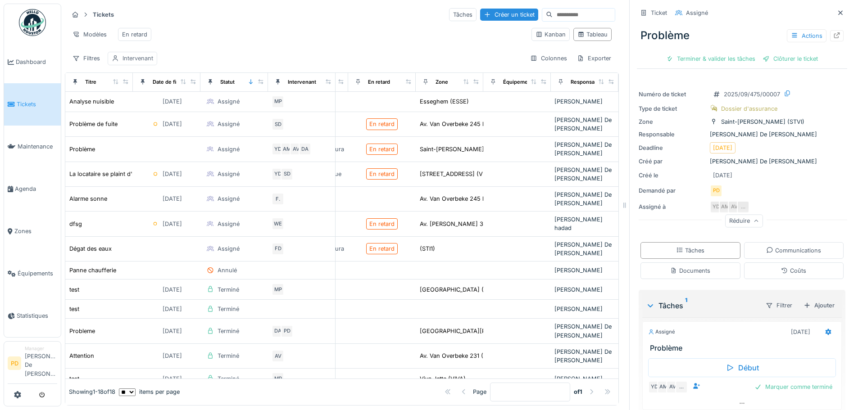
click at [128, 60] on div "Intervenant" at bounding box center [138, 58] width 31 height 9
click at [136, 104] on div "Intervenant" at bounding box center [140, 108] width 48 height 10
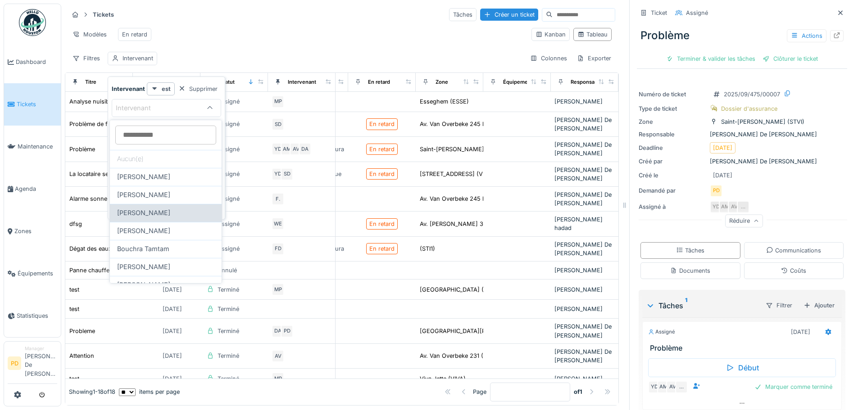
click at [134, 216] on span "Annick Vander beken" at bounding box center [143, 213] width 53 height 10
type input "*****"
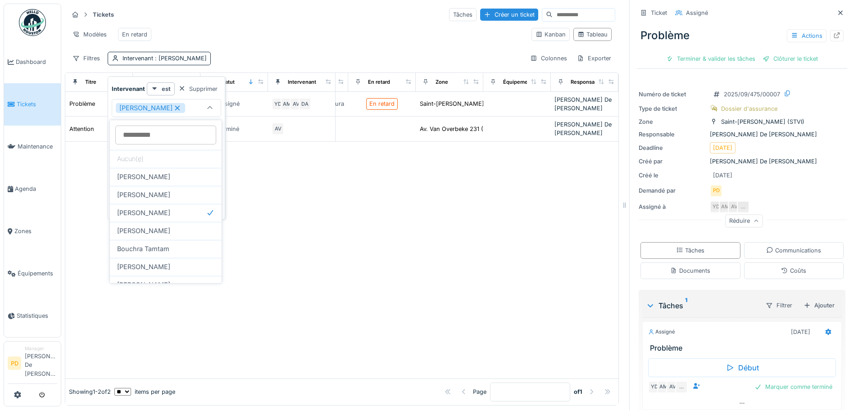
click at [277, 226] on div at bounding box center [341, 260] width 553 height 237
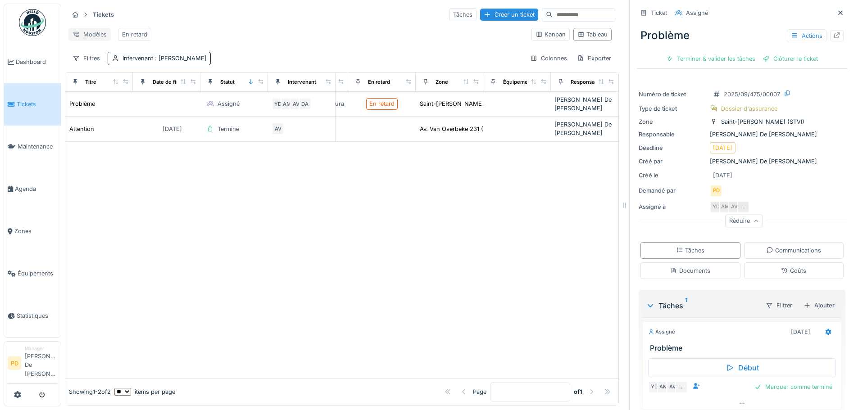
click at [86, 31] on div "Modèles" at bounding box center [89, 34] width 42 height 13
click at [95, 59] on div "Nouvelle vue" at bounding box center [108, 55] width 75 height 14
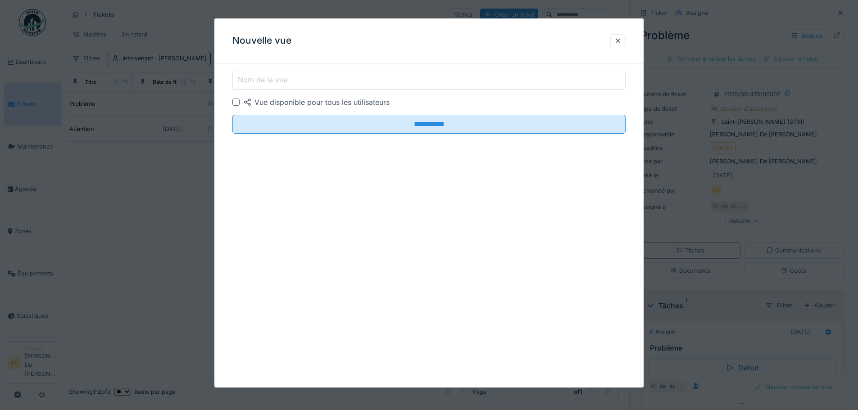
click at [262, 85] on label "Nom de la vue" at bounding box center [262, 79] width 53 height 11
click at [262, 85] on input "Nom de la vue" at bounding box center [428, 80] width 393 height 19
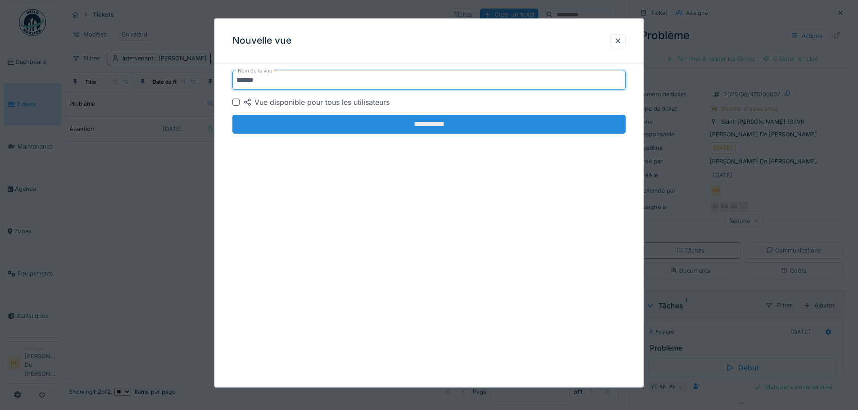
type input "******"
click at [418, 128] on input "**********" at bounding box center [428, 124] width 393 height 19
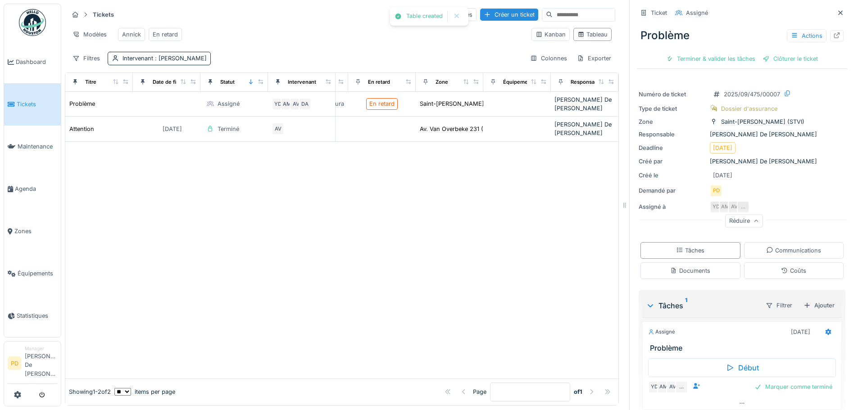
click at [184, 243] on div at bounding box center [341, 260] width 553 height 237
click at [20, 34] on img at bounding box center [32, 22] width 27 height 27
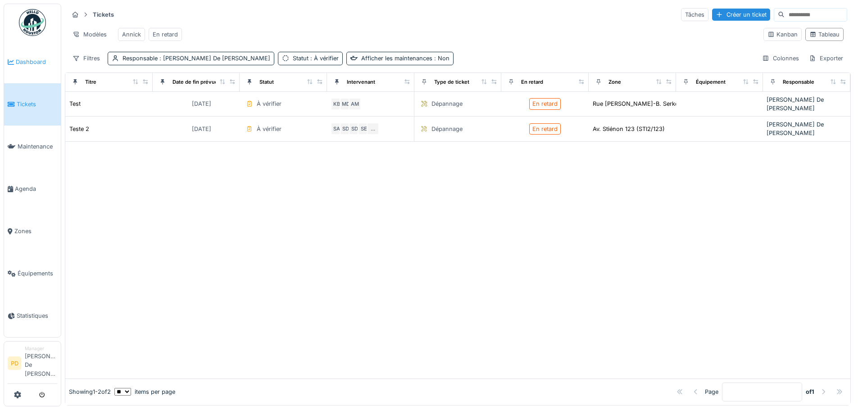
click at [25, 62] on span "Dashboard" at bounding box center [36, 62] width 41 height 9
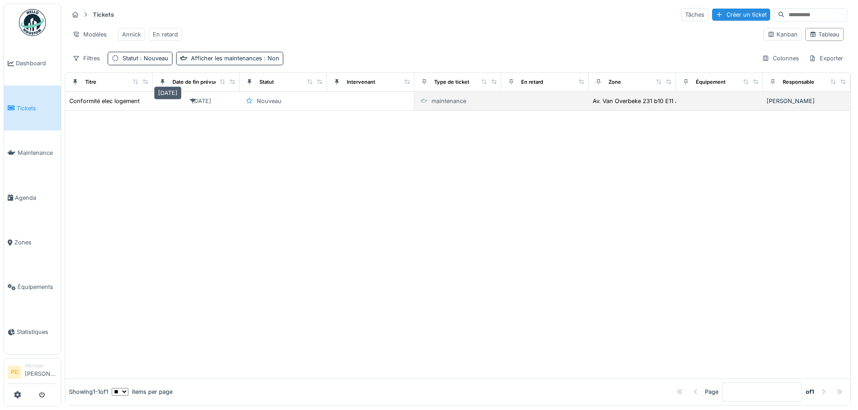
click at [192, 105] on div "[DATE]" at bounding box center [201, 101] width 19 height 9
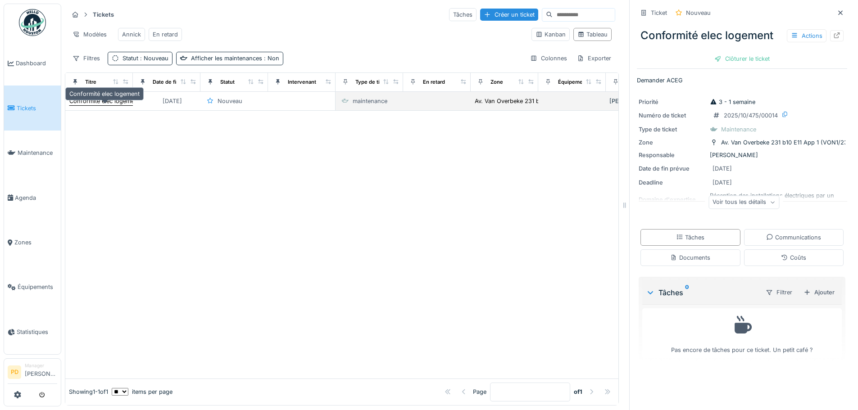
click at [115, 105] on div "Conformité elec logement" at bounding box center [104, 101] width 70 height 9
click at [725, 204] on div "Voir tous les détails" at bounding box center [743, 202] width 71 height 13
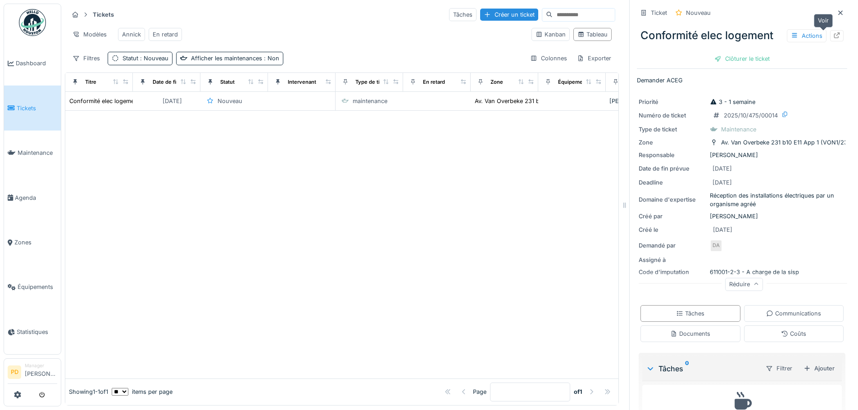
click at [833, 36] on icon at bounding box center [836, 35] width 7 height 6
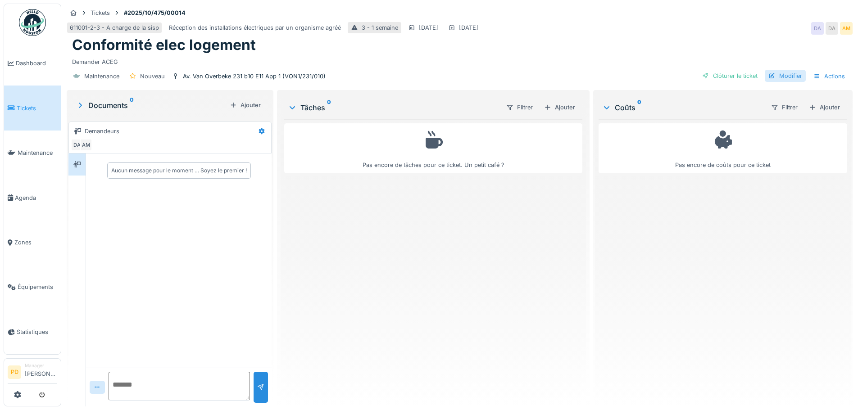
click at [783, 75] on div "Modifier" at bounding box center [785, 76] width 41 height 12
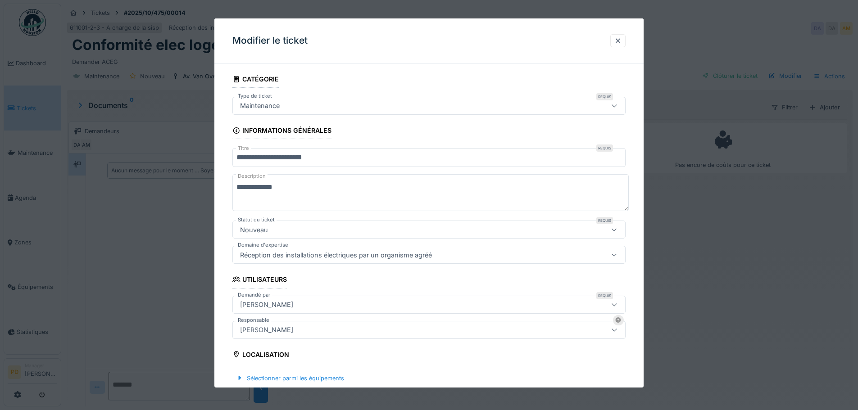
click at [572, 228] on div "Nouveau" at bounding box center [405, 230] width 339 height 10
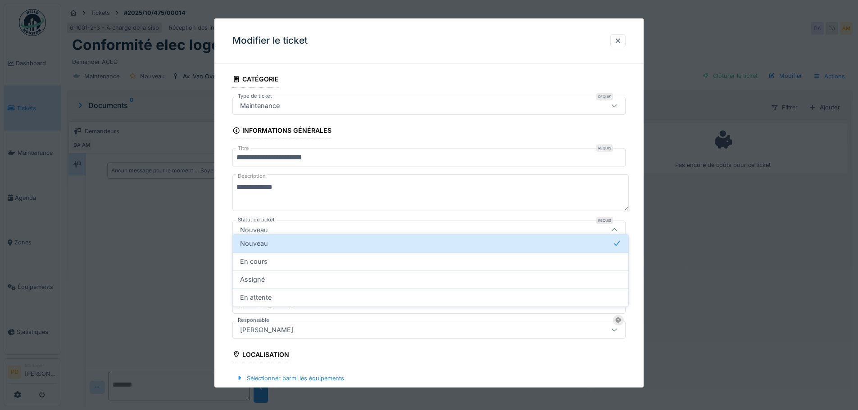
scroll to position [27, 0]
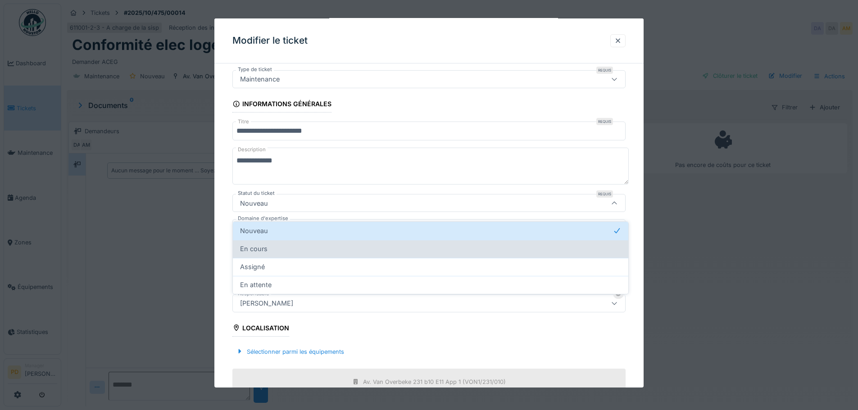
click at [316, 244] on div "En cours" at bounding box center [430, 249] width 381 height 10
type input "*******"
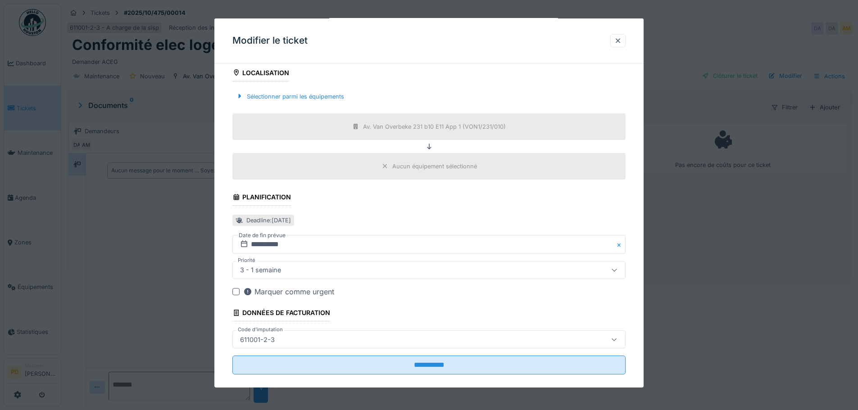
scroll to position [294, 0]
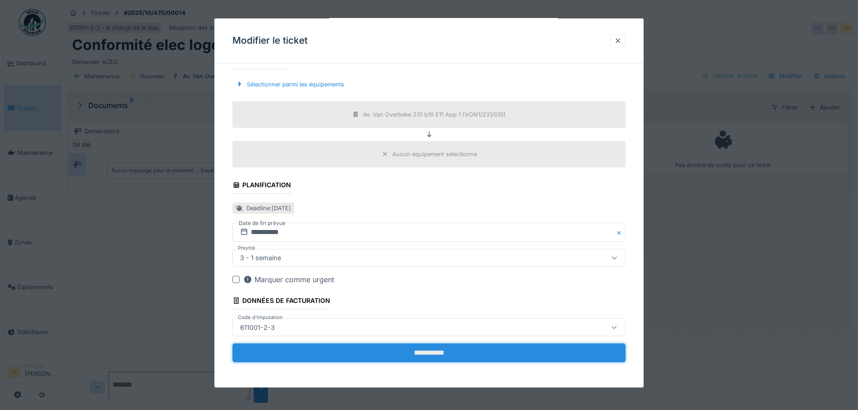
click at [427, 352] on input "**********" at bounding box center [428, 353] width 393 height 19
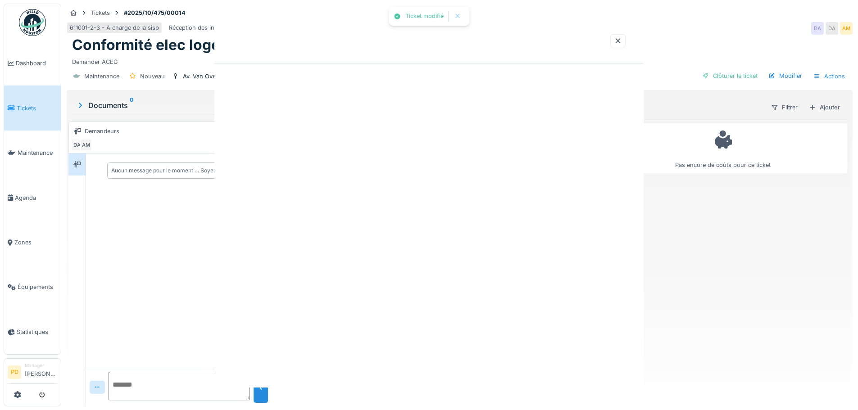
scroll to position [0, 0]
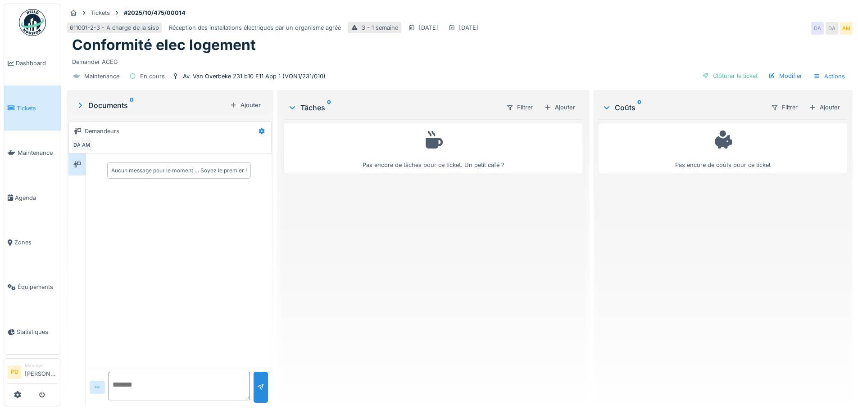
click at [28, 22] on img at bounding box center [32, 22] width 27 height 27
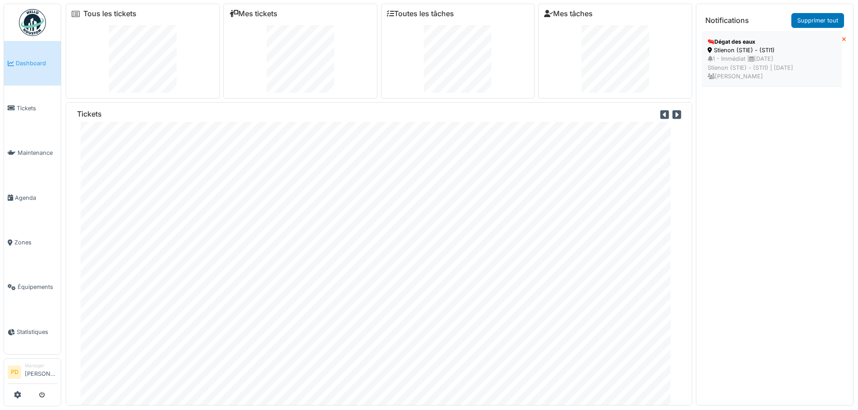
click at [738, 63] on div "1 - Immédiat | [DATE] Stienon (STIE) - (STI1) | [DATE] [PERSON_NAME]" at bounding box center [772, 67] width 128 height 26
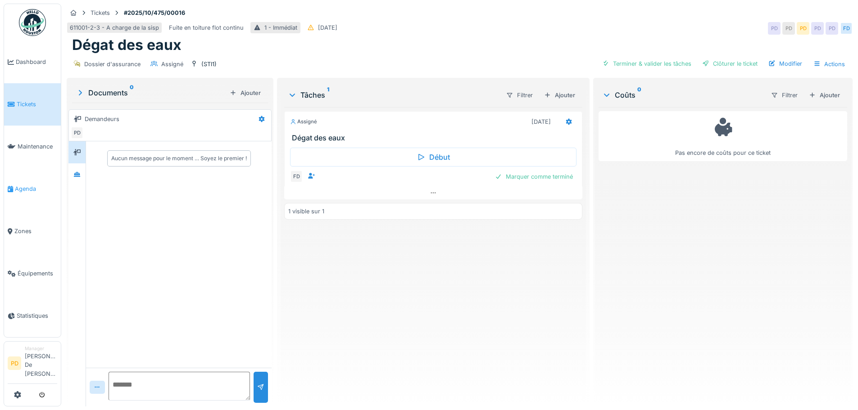
click at [18, 192] on span "Agenda" at bounding box center [36, 189] width 42 height 9
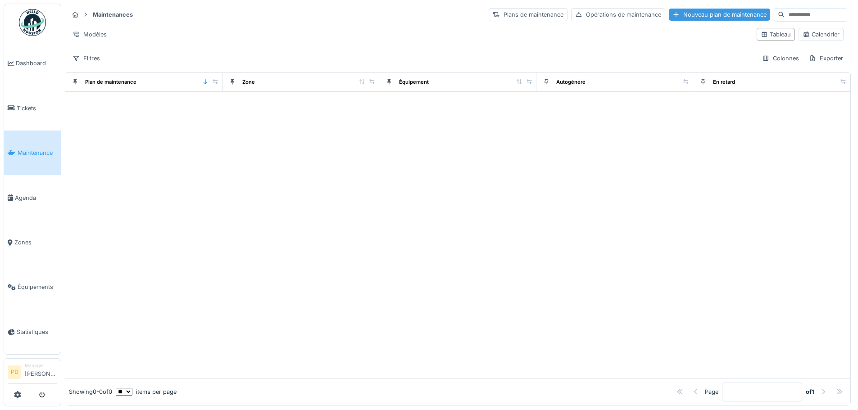
click at [669, 14] on div "Nouveau plan de maintenance" at bounding box center [719, 15] width 101 height 12
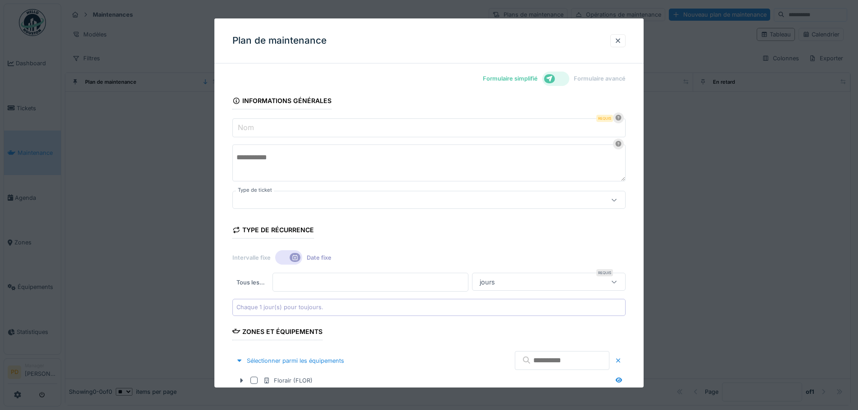
click at [308, 132] on input "Nom" at bounding box center [428, 127] width 393 height 19
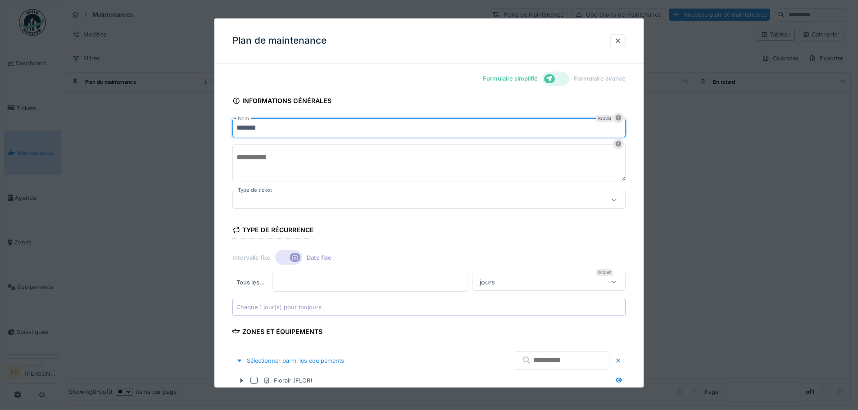
type input "*******"
drag, startPoint x: 291, startPoint y: 165, endPoint x: 289, endPoint y: 161, distance: 4.6
click at [291, 163] on textarea at bounding box center [428, 163] width 393 height 37
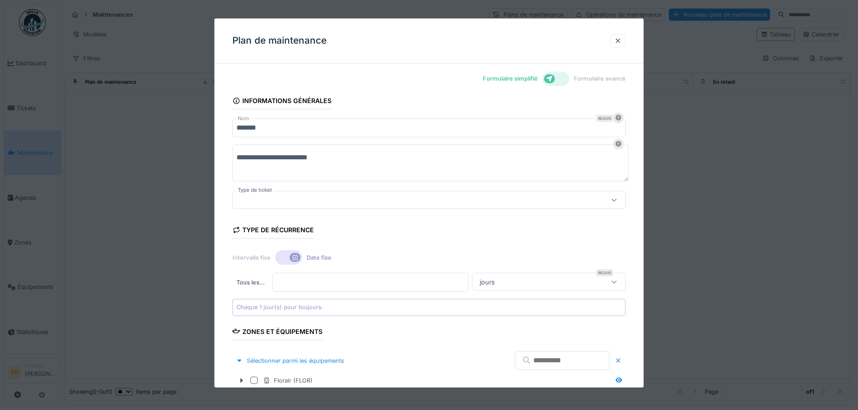
type textarea "**********"
click at [303, 197] on div at bounding box center [405, 200] width 339 height 10
click at [308, 206] on div at bounding box center [428, 200] width 393 height 18
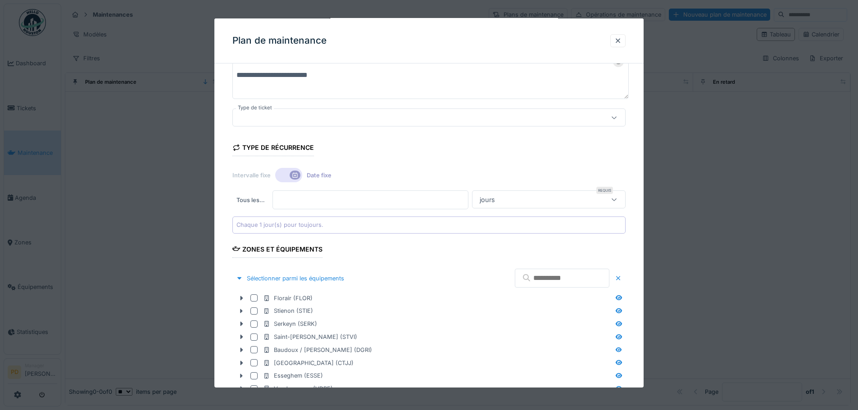
scroll to position [180, 0]
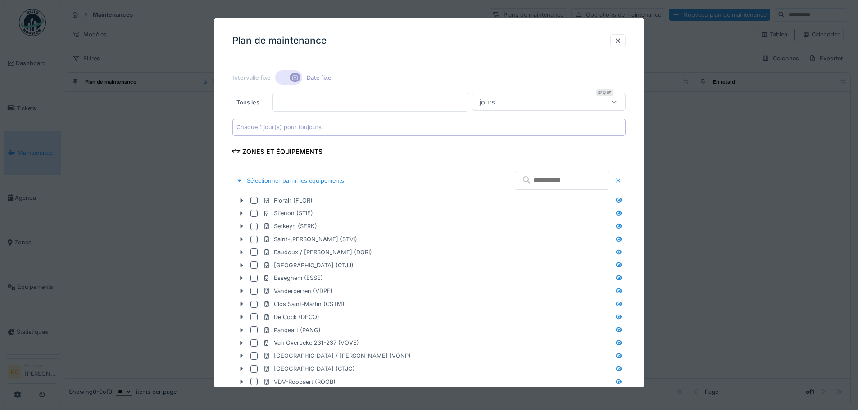
click at [534, 104] on div "jours" at bounding box center [537, 102] width 123 height 10
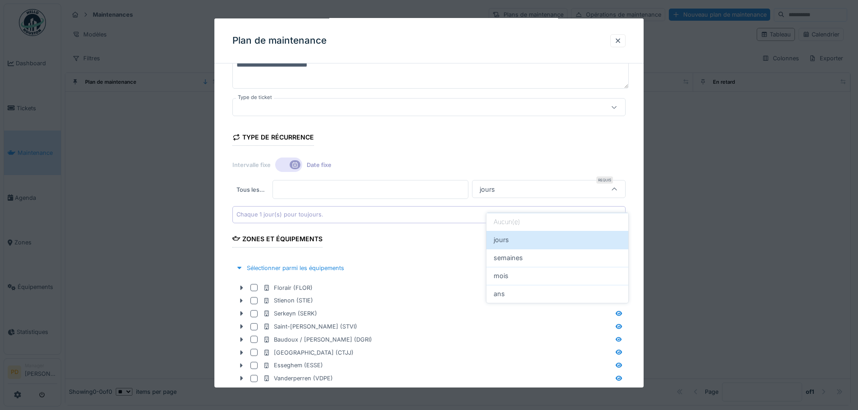
scroll to position [79, 0]
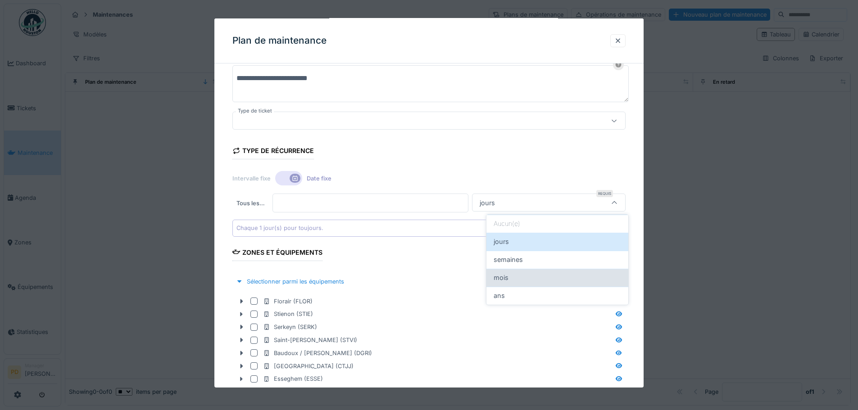
click at [503, 274] on span "mois" at bounding box center [501, 278] width 15 height 10
type input "*******"
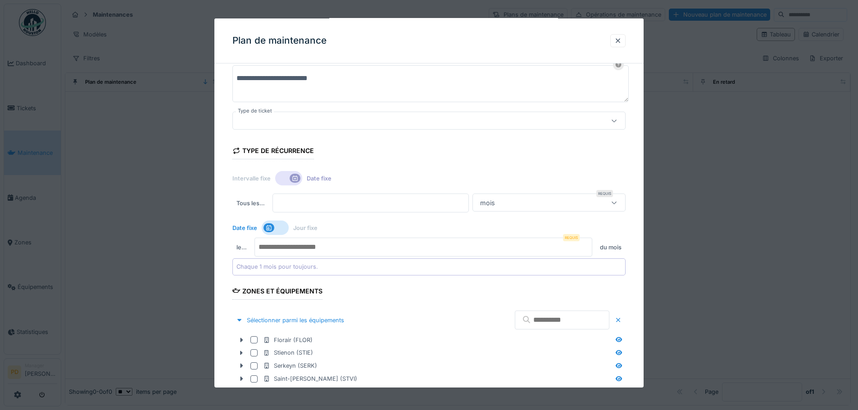
scroll to position [304, 0]
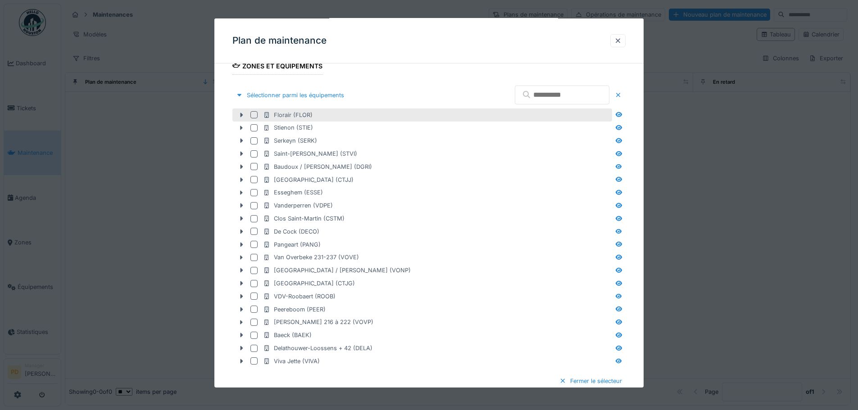
click at [254, 117] on div at bounding box center [253, 114] width 7 height 7
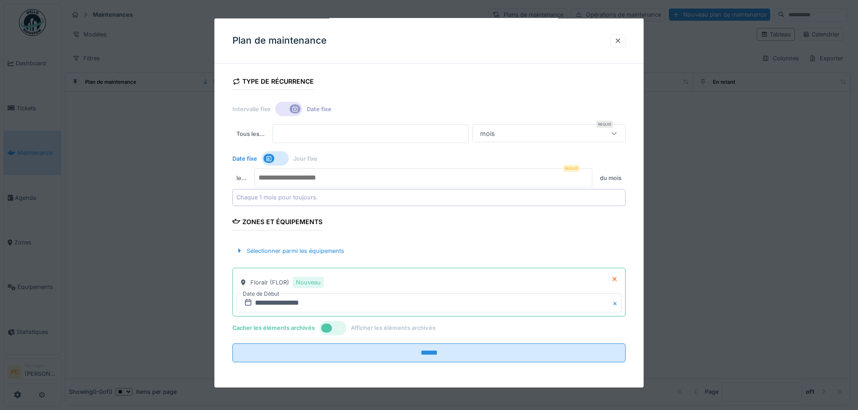
scroll to position [6, 0]
click at [294, 254] on div "Sélectionner parmi les équipements" at bounding box center [289, 251] width 115 height 12
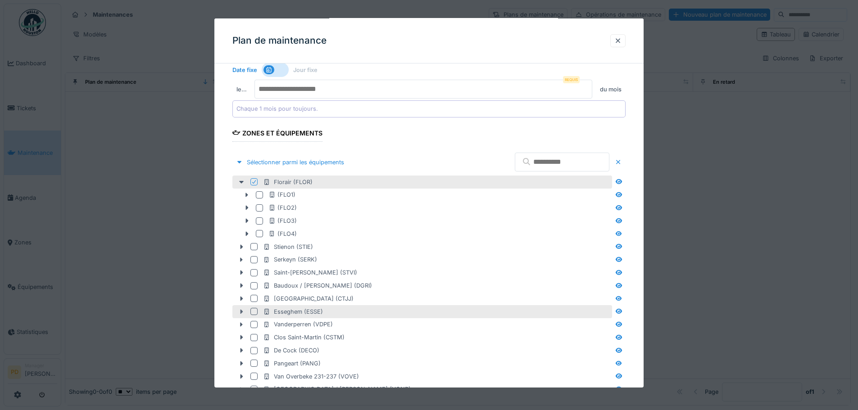
scroll to position [239, 0]
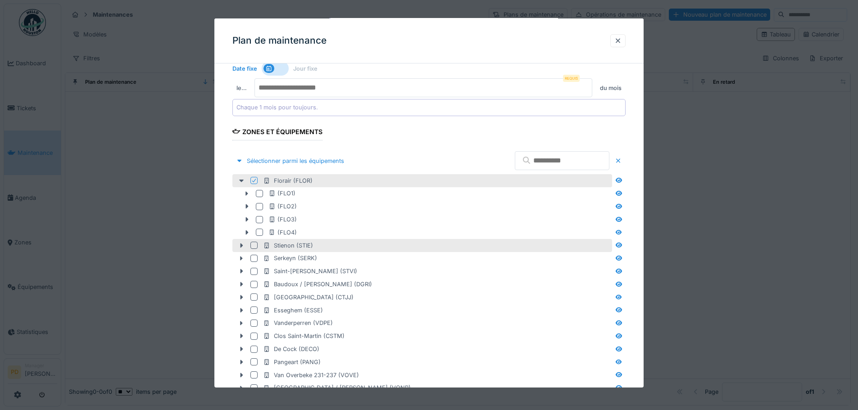
click at [251, 246] on div at bounding box center [253, 245] width 7 height 7
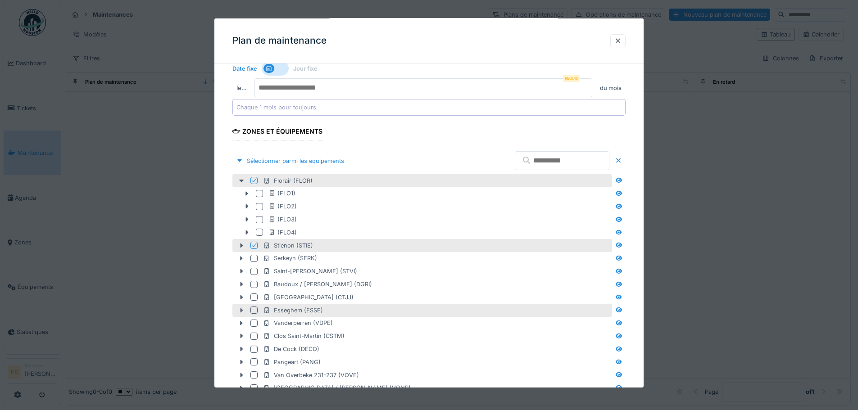
click at [248, 311] on div at bounding box center [241, 310] width 14 height 9
click at [251, 312] on div at bounding box center [253, 310] width 7 height 7
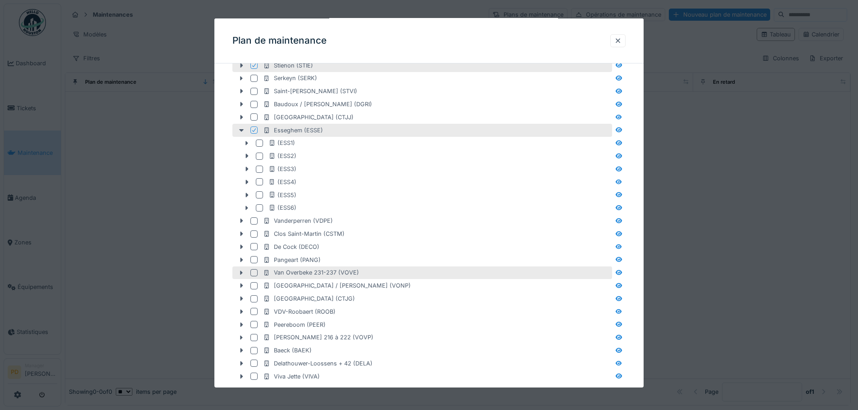
click at [251, 272] on div at bounding box center [253, 272] width 7 height 7
click at [255, 274] on icon at bounding box center [253, 273] width 5 height 5
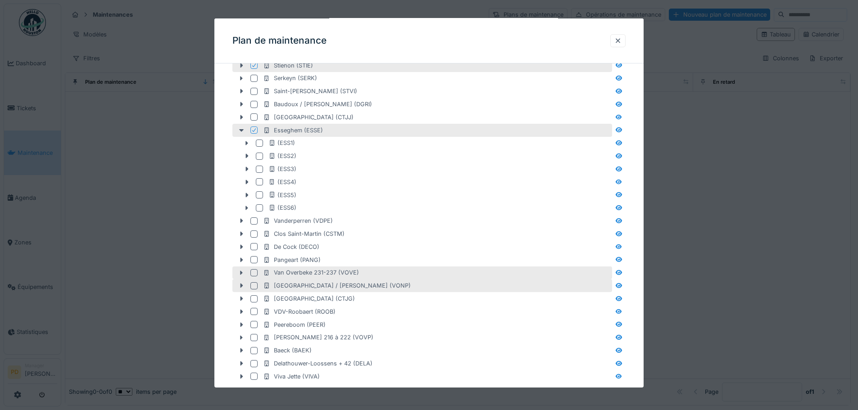
click at [253, 287] on div at bounding box center [253, 285] width 7 height 7
click at [253, 322] on div at bounding box center [253, 324] width 7 height 7
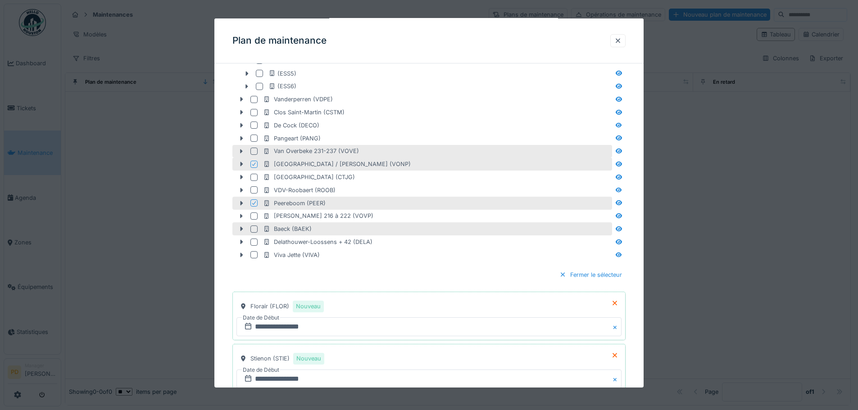
scroll to position [554, 0]
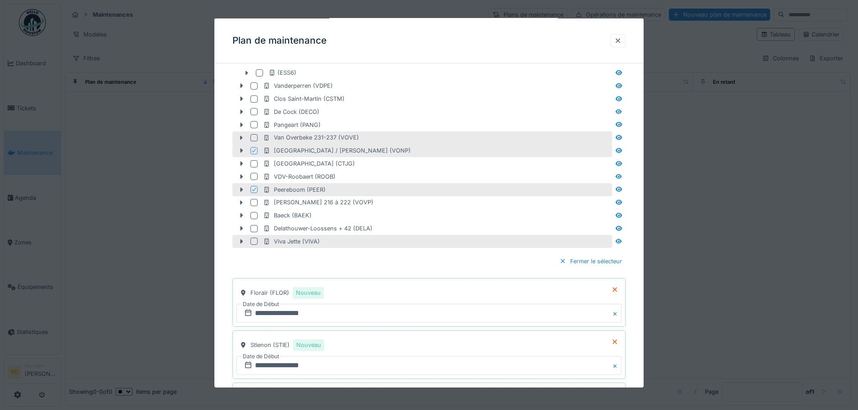
click at [254, 242] on div at bounding box center [253, 241] width 7 height 7
click at [594, 264] on div "Fermer le sélecteur" at bounding box center [591, 261] width 70 height 12
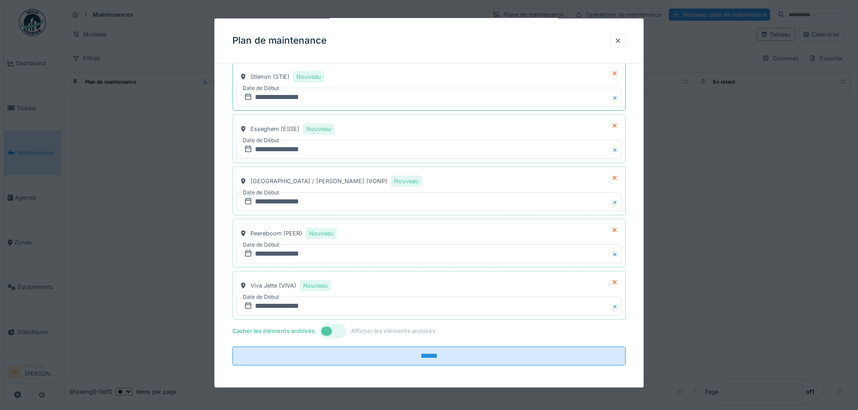
scroll to position [410, 0]
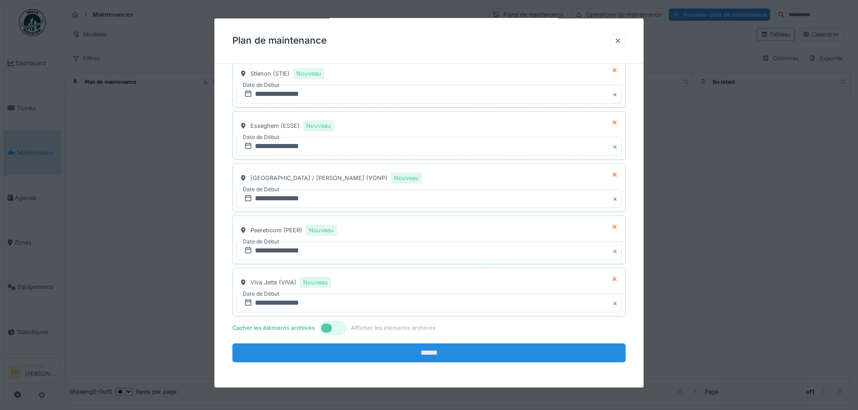
click at [399, 350] on input "******" at bounding box center [428, 353] width 393 height 19
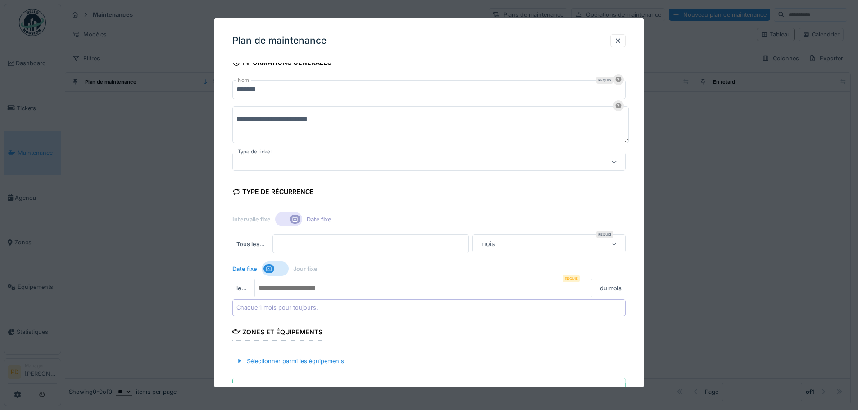
scroll to position [28, 0]
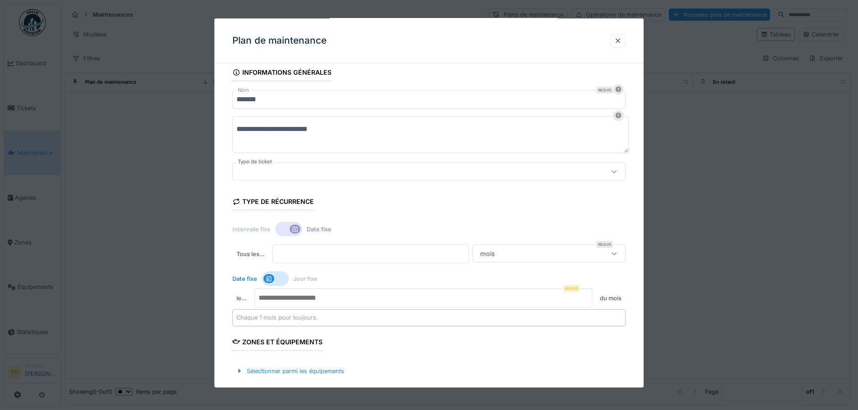
click at [529, 299] on input "number" at bounding box center [423, 298] width 338 height 19
click at [357, 299] on input "number" at bounding box center [423, 298] width 338 height 19
click at [335, 299] on input "number" at bounding box center [423, 298] width 338 height 19
click at [333, 299] on input "number" at bounding box center [423, 298] width 338 height 19
drag, startPoint x: 340, startPoint y: 300, endPoint x: 241, endPoint y: 300, distance: 99.1
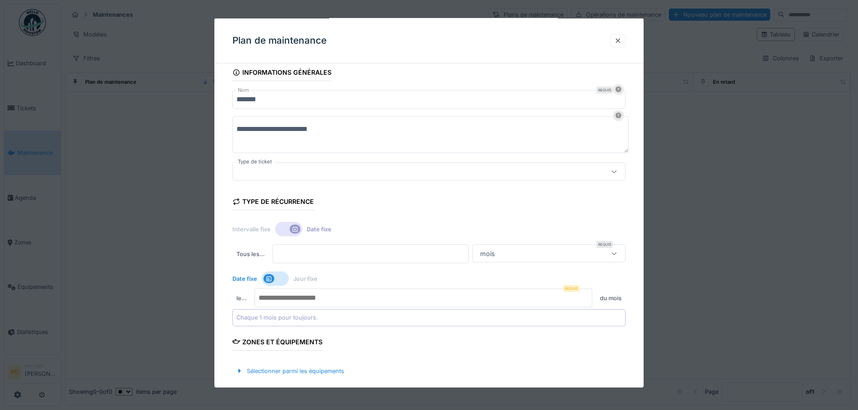
click at [241, 300] on div "le … Requis du mois" at bounding box center [428, 298] width 393 height 19
click at [263, 296] on input "number" at bounding box center [423, 298] width 338 height 19
click at [271, 315] on div "Chaque 1 mois pour toujours." at bounding box center [277, 317] width 82 height 9
click at [335, 300] on input "number" at bounding box center [423, 298] width 338 height 19
click at [348, 317] on div "Chaque 1 mois pour toujours." at bounding box center [428, 317] width 393 height 17
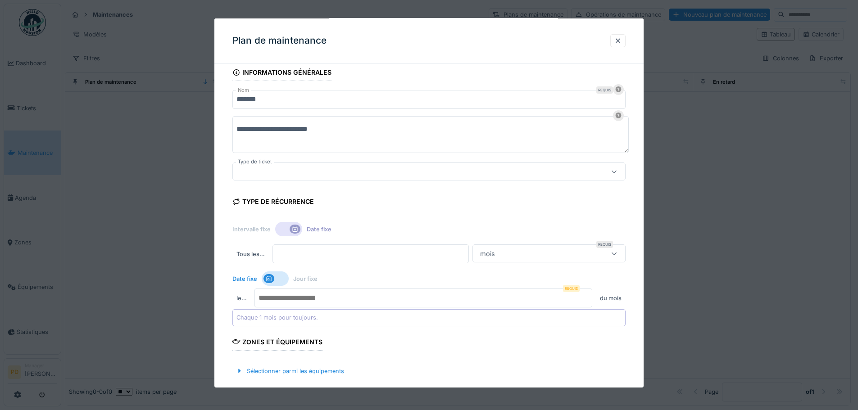
click at [339, 300] on input "number" at bounding box center [423, 298] width 338 height 19
click at [587, 300] on input "*" at bounding box center [423, 298] width 338 height 19
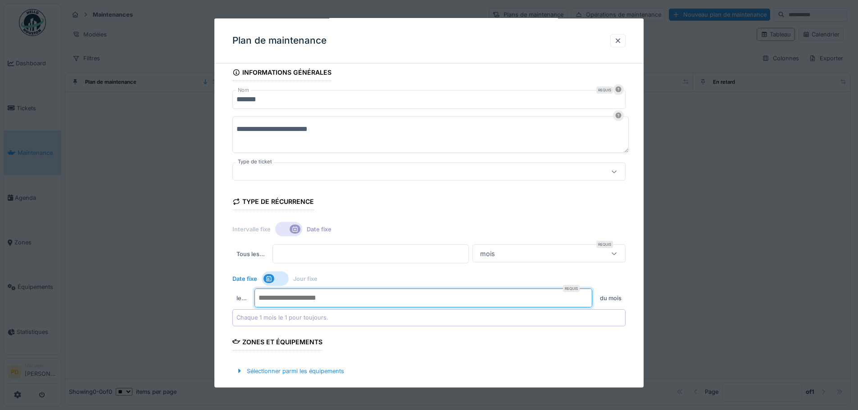
type input "*"
click at [588, 296] on input "*" at bounding box center [423, 298] width 338 height 19
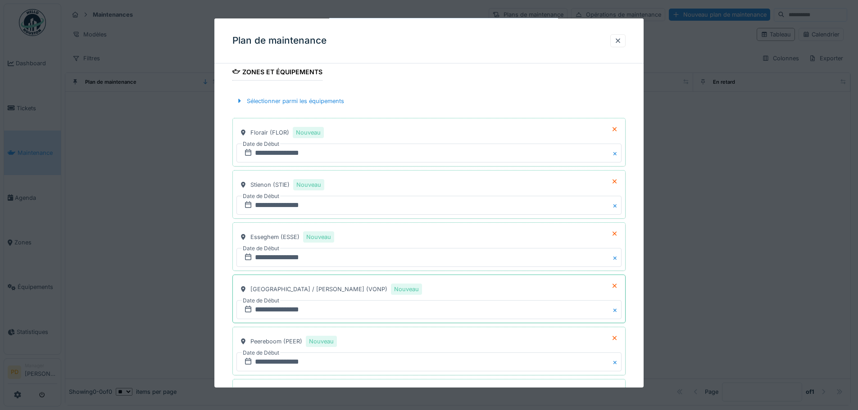
scroll to position [410, 0]
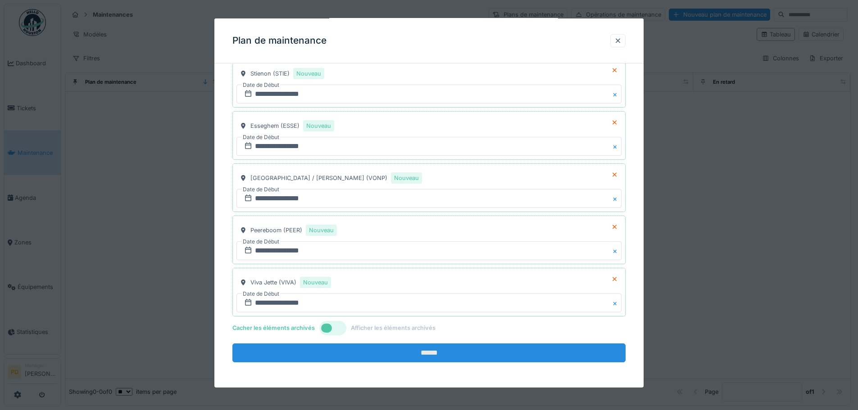
click at [399, 346] on input "******" at bounding box center [428, 353] width 393 height 19
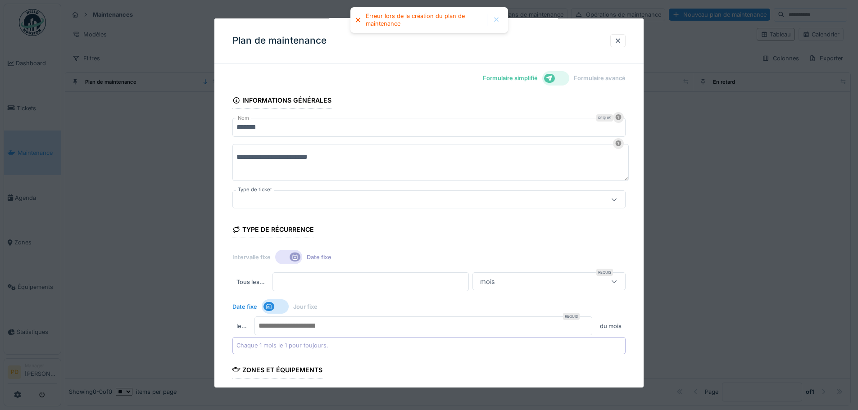
scroll to position [0, 0]
click at [328, 200] on div at bounding box center [405, 200] width 339 height 10
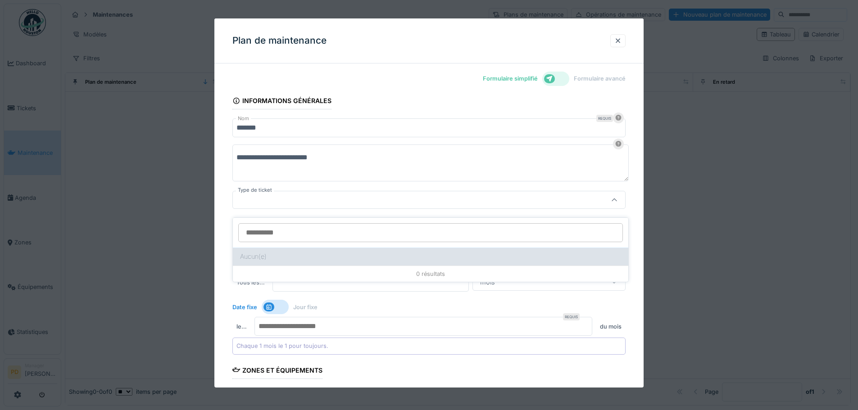
click at [316, 250] on div "Aucun(e)" at bounding box center [430, 257] width 395 height 18
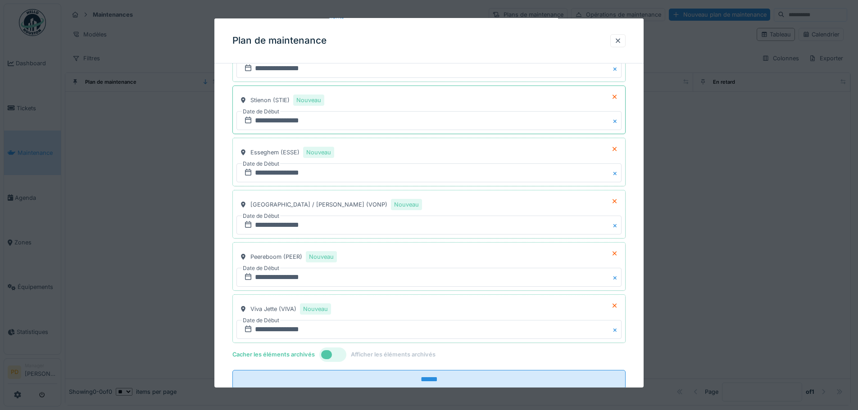
scroll to position [410, 0]
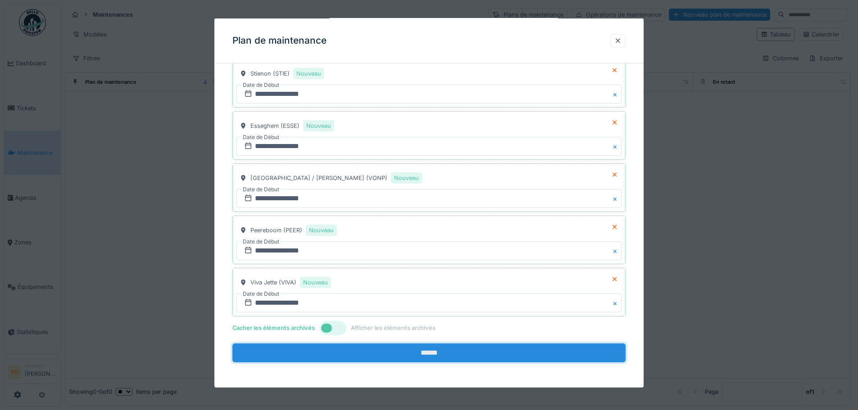
click at [375, 350] on input "******" at bounding box center [428, 353] width 393 height 19
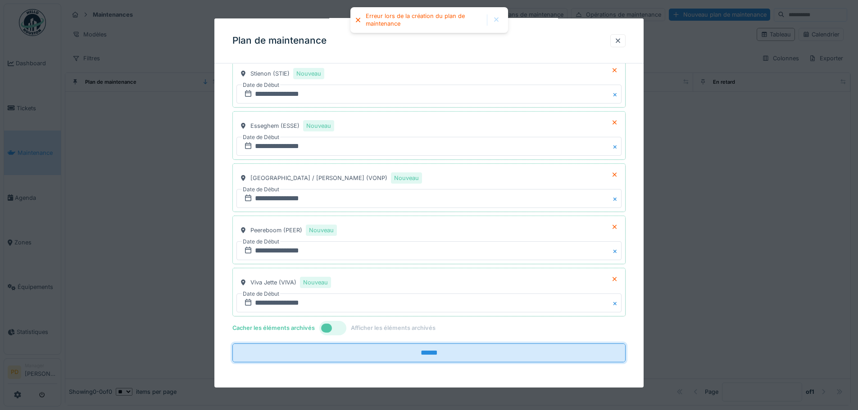
click at [493, 16] on div at bounding box center [496, 20] width 7 height 8
click at [622, 46] on div at bounding box center [617, 40] width 15 height 13
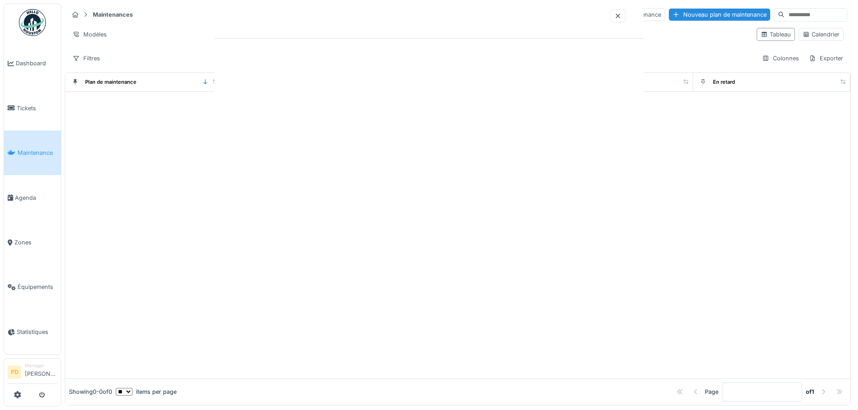
scroll to position [0, 0]
click at [29, 21] on img at bounding box center [32, 22] width 27 height 27
